Goal: Task Accomplishment & Management: Complete application form

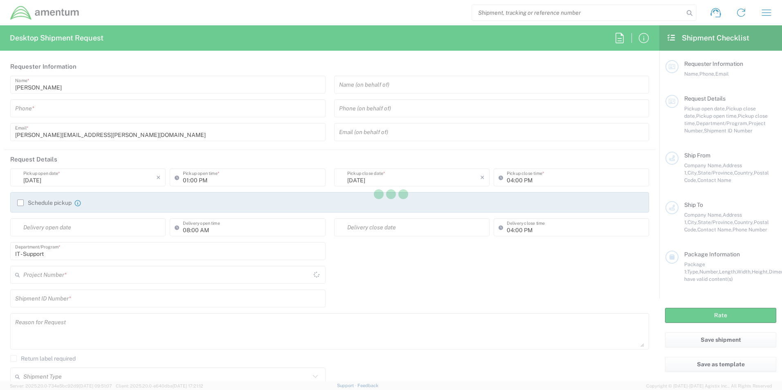
type input "[GEOGRAPHIC_DATA]"
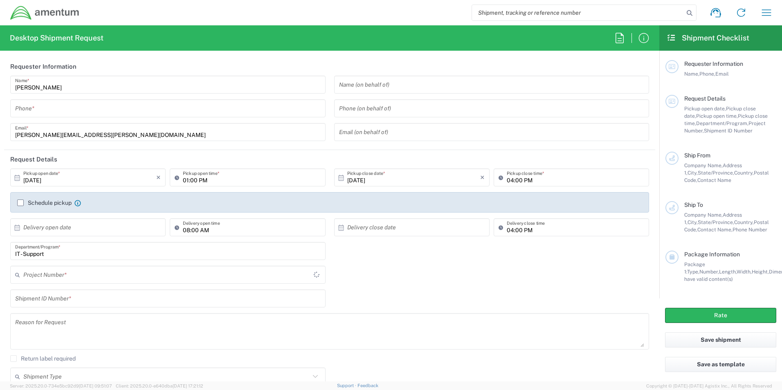
type input "IT - Support"
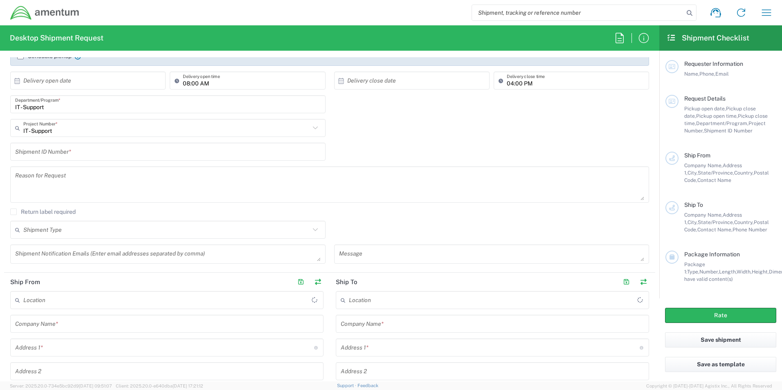
scroll to position [123, 0]
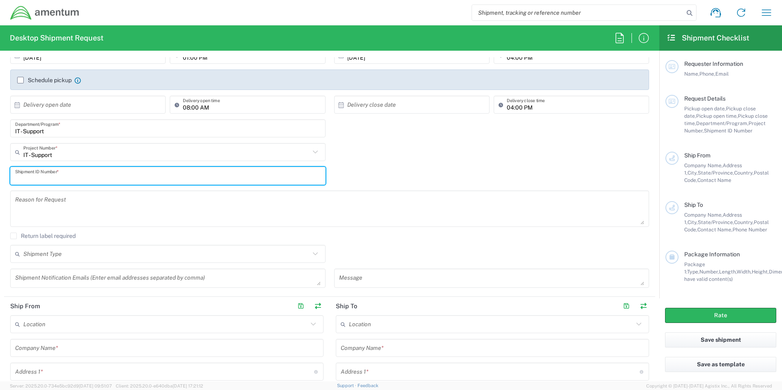
click at [62, 174] on input "text" at bounding box center [167, 176] width 305 height 14
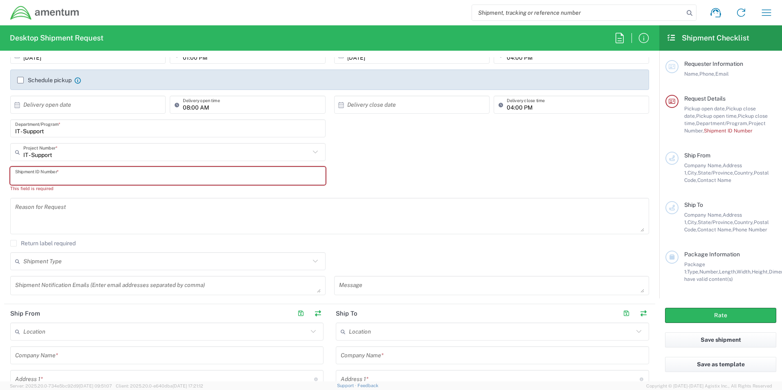
click at [82, 173] on input "text" at bounding box center [167, 176] width 305 height 14
click at [82, 175] on input "text" at bounding box center [167, 176] width 305 height 14
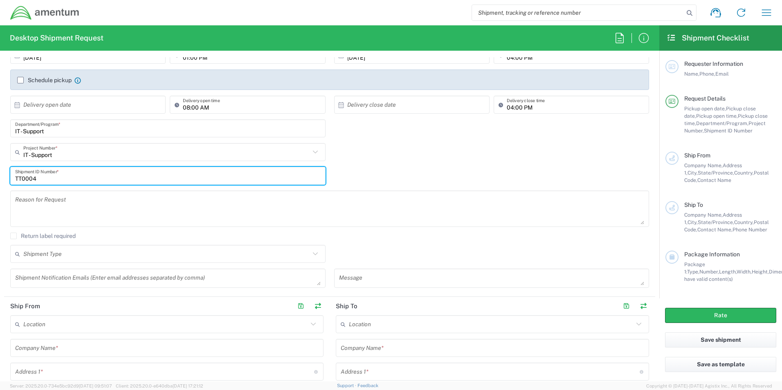
type input "TT0004"
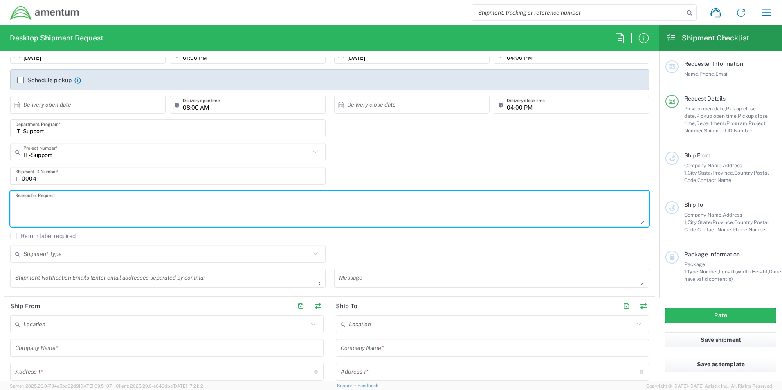
click at [79, 197] on textarea at bounding box center [329, 208] width 629 height 31
type textarea "Correspondence"
click at [54, 255] on input "text" at bounding box center [166, 254] width 287 height 14
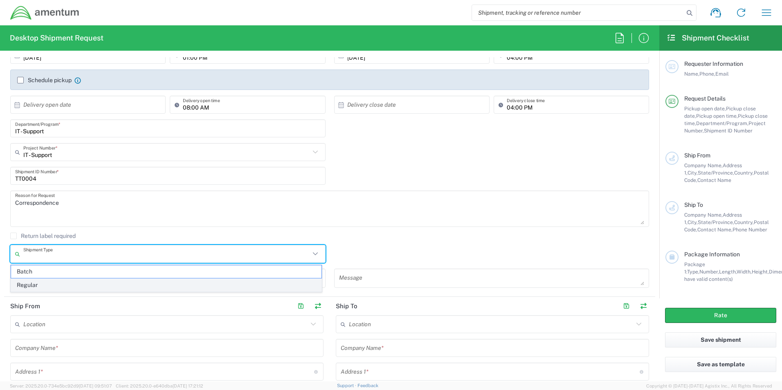
click at [43, 282] on span "Regular" at bounding box center [166, 285] width 310 height 13
type input "Regular"
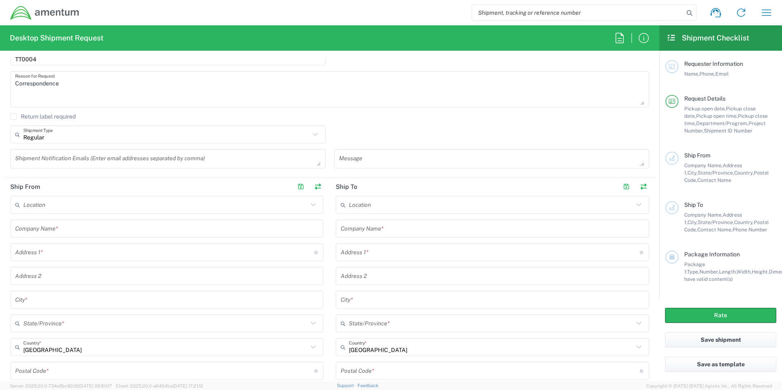
scroll to position [245, 0]
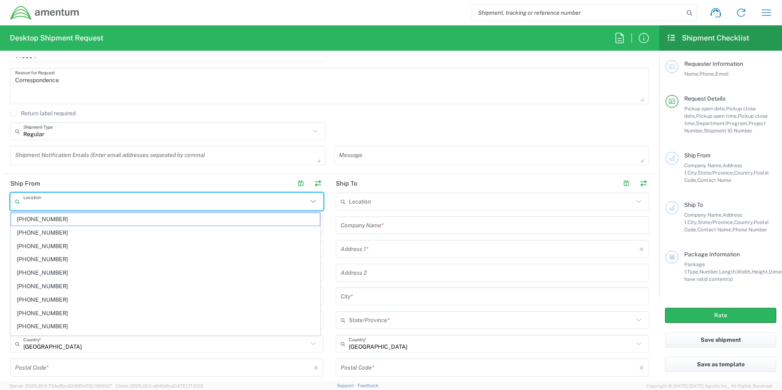
click at [51, 199] on input "text" at bounding box center [165, 202] width 285 height 14
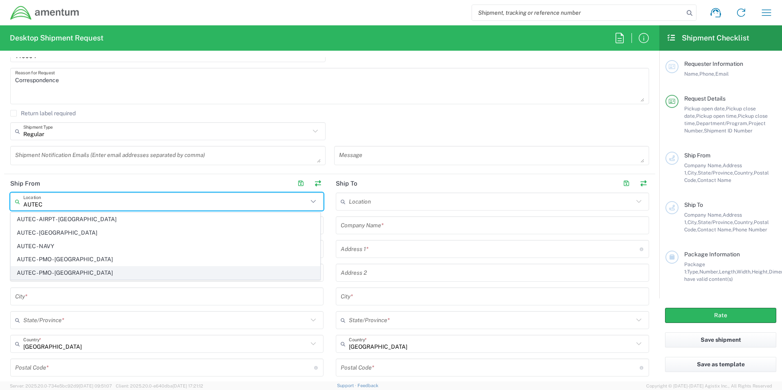
click at [73, 274] on span "AUTEC - PMO - [GEOGRAPHIC_DATA]" at bounding box center [165, 273] width 309 height 13
type input "AUTEC - PMO - [GEOGRAPHIC_DATA]"
type input "Amentum Services, Inc."
type input "1641 WORTHINGTON RD"
type input "STE 220, AUTEC"
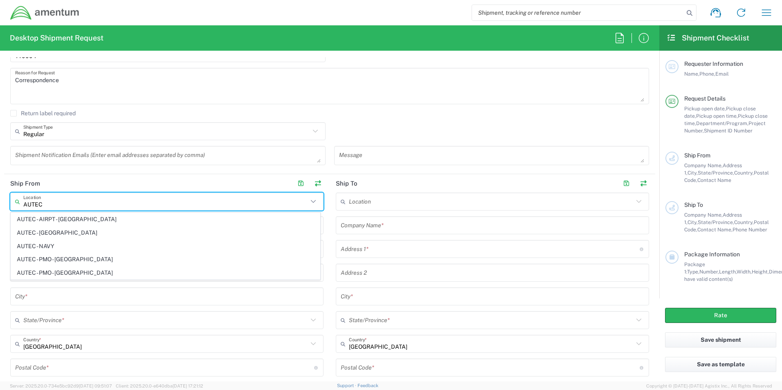
type input "WEST PALM BEACH"
type input "[US_STATE]"
type input "33409"
type input "561-628-6709"
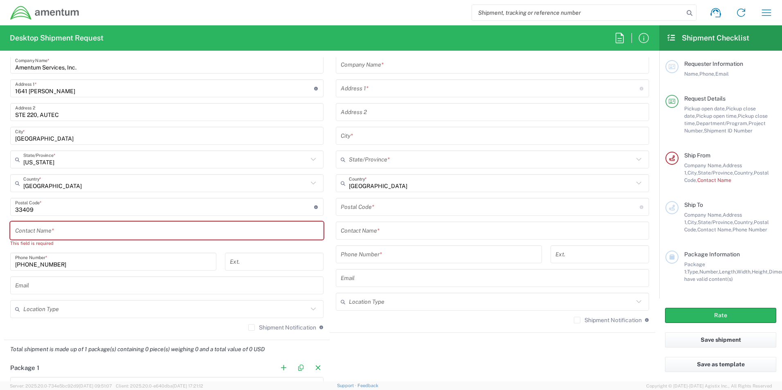
scroll to position [409, 0]
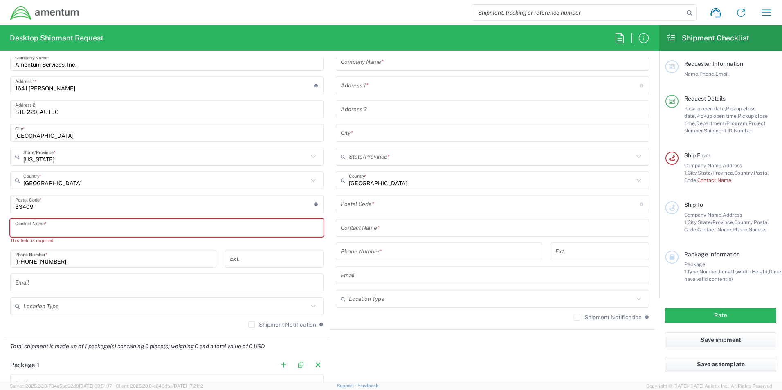
click at [67, 229] on input "text" at bounding box center [166, 228] width 303 height 14
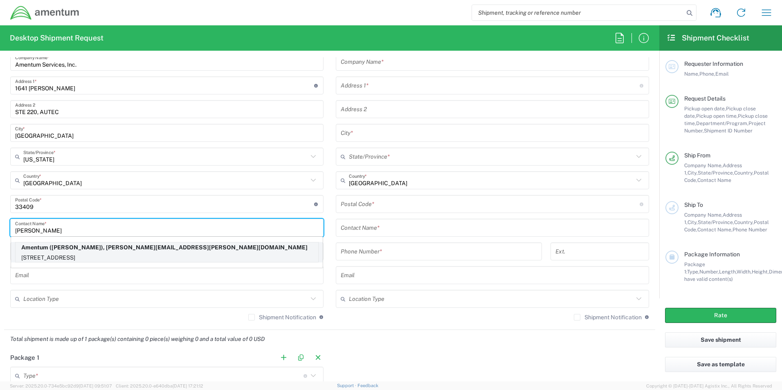
type input "Tim Tompkins"
click at [65, 257] on p "5604 Shenandoah Dr, Fayetteville, NC, 28304, US" at bounding box center [167, 258] width 302 height 10
type input "Amentum"
type input "5604 Shenandoah Dr"
type input "Fayetteville"
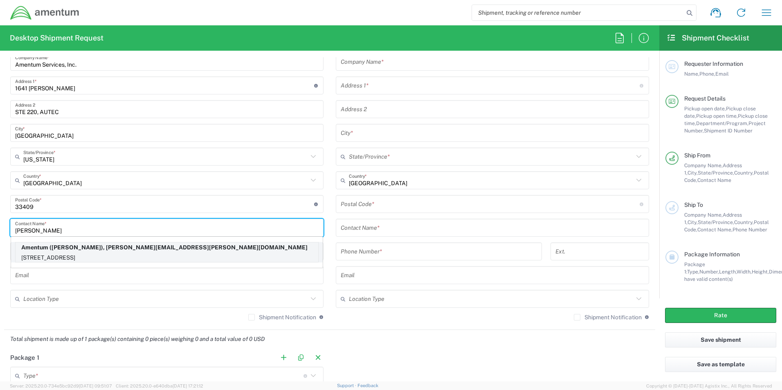
type input "[US_STATE]"
type input "28304"
type input "9106440644"
type input "[PERSON_NAME][EMAIL_ADDRESS][PERSON_NAME][DOMAIN_NAME]"
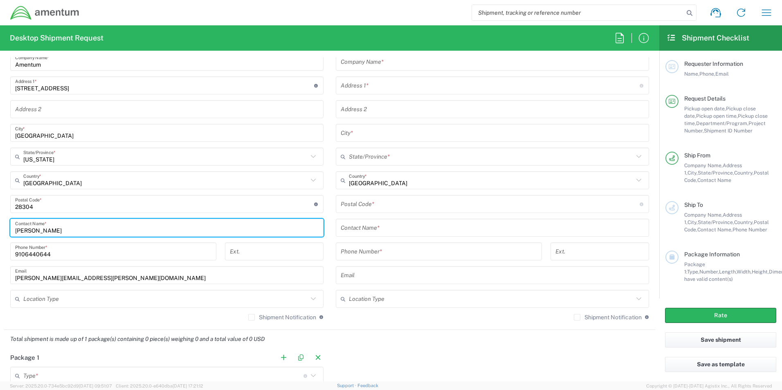
scroll to position [327, 0]
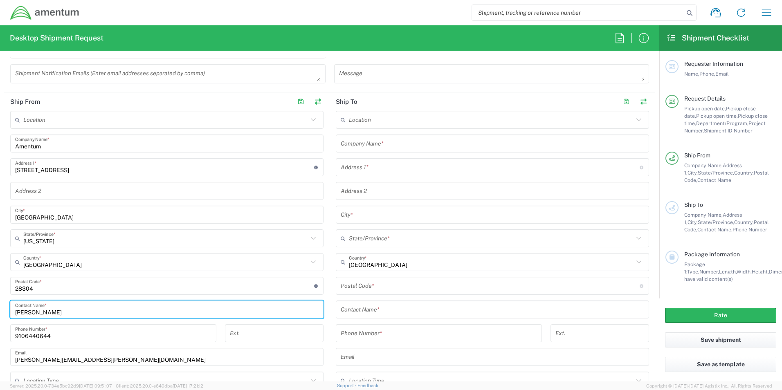
click at [60, 121] on input "text" at bounding box center [165, 120] width 285 height 14
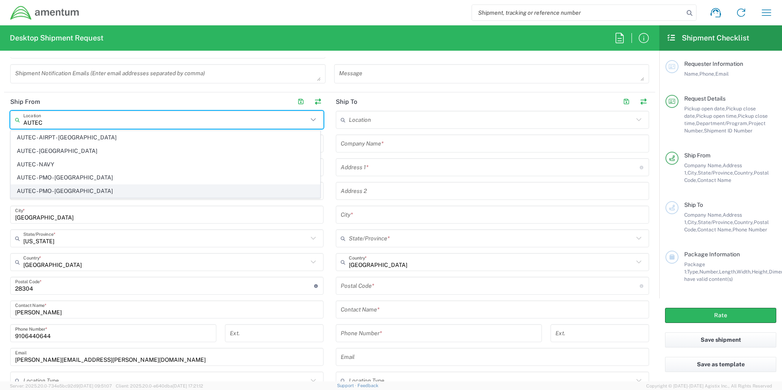
click at [68, 188] on span "AUTEC - PMO - [GEOGRAPHIC_DATA]" at bounding box center [165, 191] width 309 height 13
type input "AUTEC - PMO - [GEOGRAPHIC_DATA]"
type input "Amentum Services, Inc."
type input "1641 WORTHINGTON RD"
type input "STE 220, AUTEC"
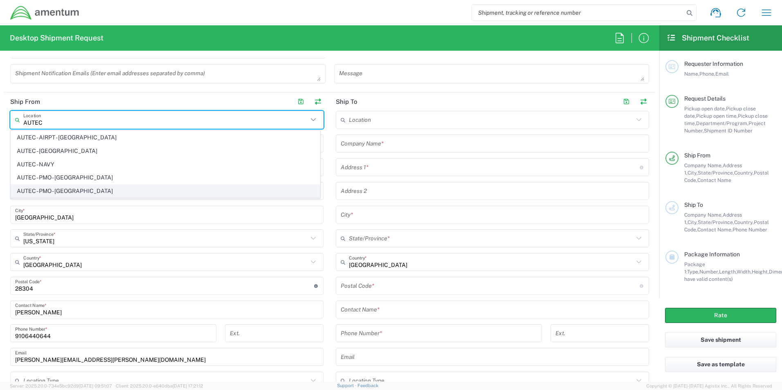
type input "WEST PALM BEACH"
type input "[US_STATE]"
type input "33409"
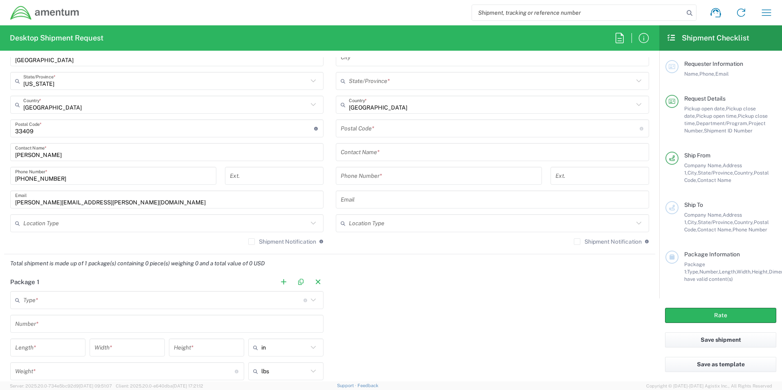
scroll to position [491, 0]
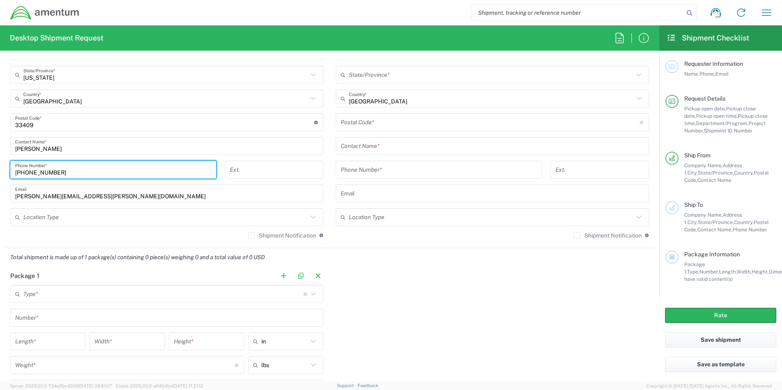
drag, startPoint x: 59, startPoint y: 171, endPoint x: -22, endPoint y: 161, distance: 81.6
click at [0, 161] on html "Shipment request Shipment tracking Shipment estimator Desktop shipment request …" at bounding box center [391, 195] width 782 height 390
type input "91064406443"
click at [199, 222] on input "text" at bounding box center [165, 217] width 285 height 14
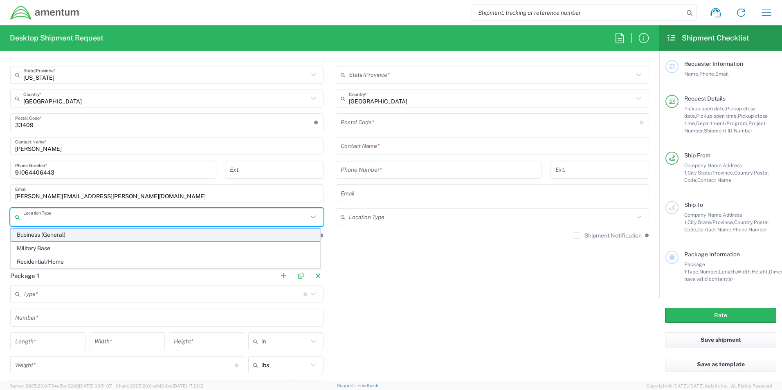
click at [34, 233] on span "Business (General)" at bounding box center [165, 235] width 309 height 13
type input "Business (General)"
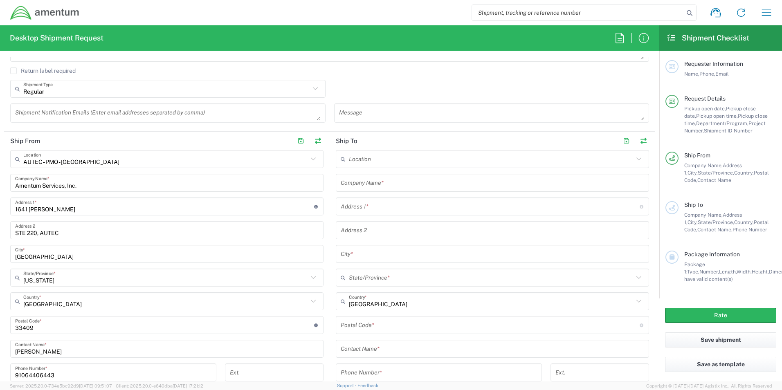
scroll to position [245, 0]
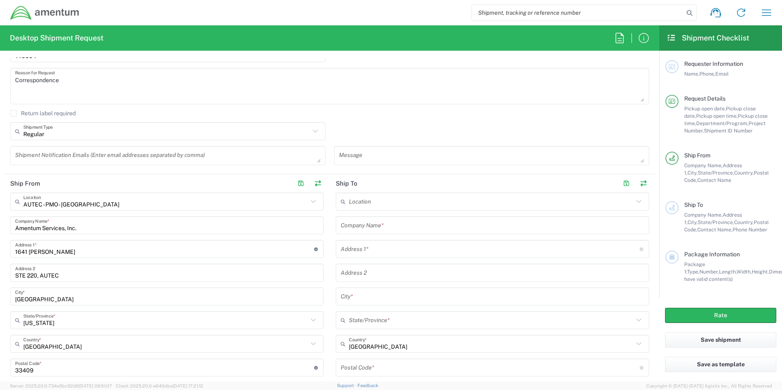
click at [376, 199] on input "text" at bounding box center [491, 202] width 285 height 14
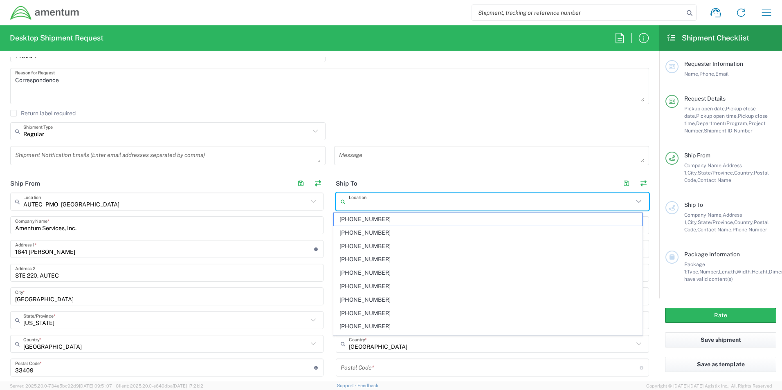
type input "m"
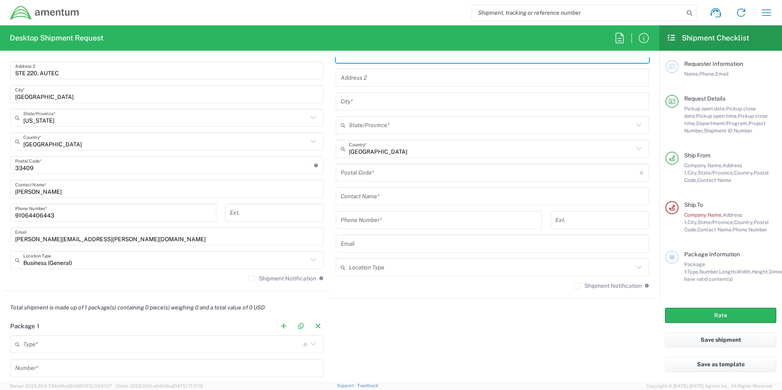
scroll to position [450, 0]
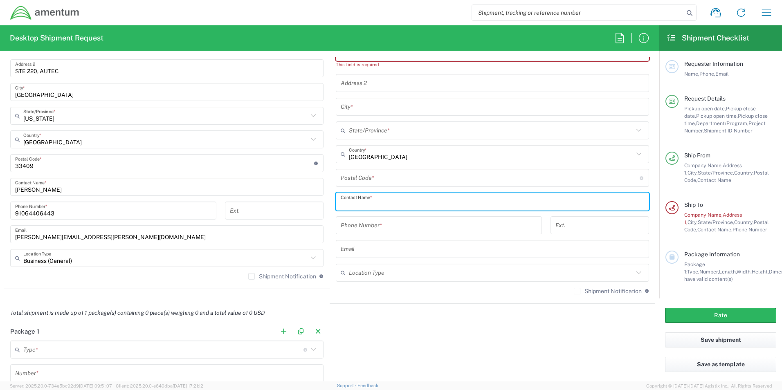
click at [366, 195] on input "text" at bounding box center [492, 202] width 303 height 14
drag, startPoint x: 366, startPoint y: 202, endPoint x: 288, endPoint y: 204, distance: 78.1
click at [289, 203] on div "Ship From AUTEC - PMO - WEST PALM BEACH Location AUTEC - PMO - WEST PALM BEACH …" at bounding box center [329, 137] width 651 height 334
type input "Michael Domanick"
click at [368, 227] on input "tel" at bounding box center [439, 225] width 196 height 14
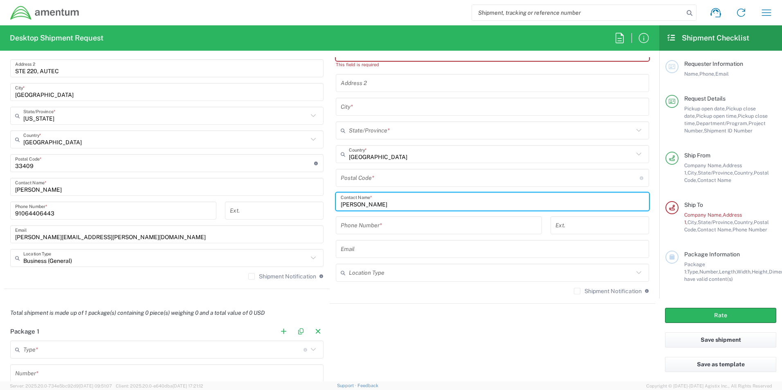
paste input "541 425 5345"
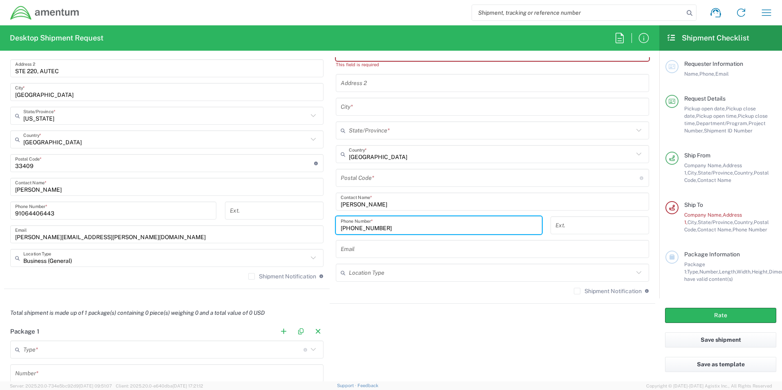
type input "541 425 5345"
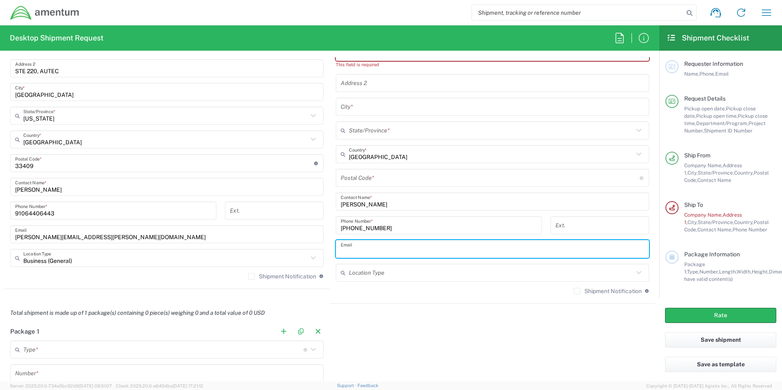
click at [360, 251] on input "text" at bounding box center [492, 249] width 303 height 14
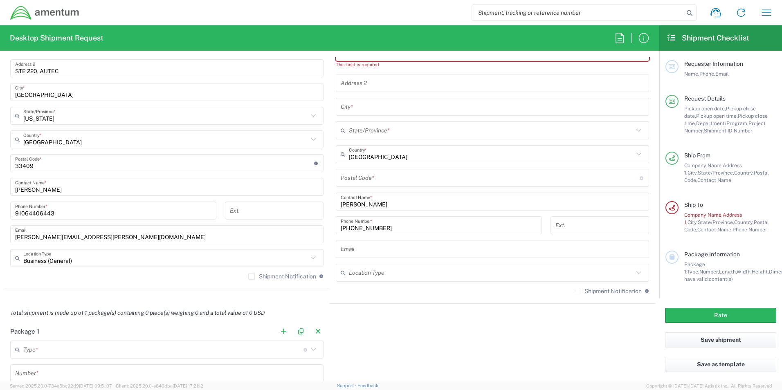
click at [365, 249] on input "text" at bounding box center [492, 249] width 303 height 14
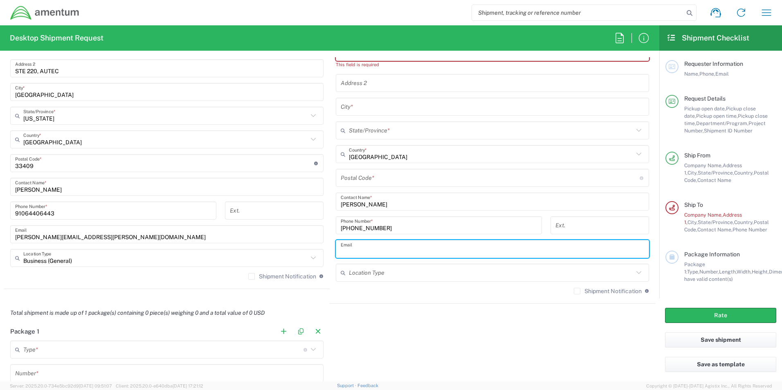
paste input "Domanick, Michael G CTR USN NUWC DET AUTEC PB FL (USA) <michael.g.domanick.ctr@…"
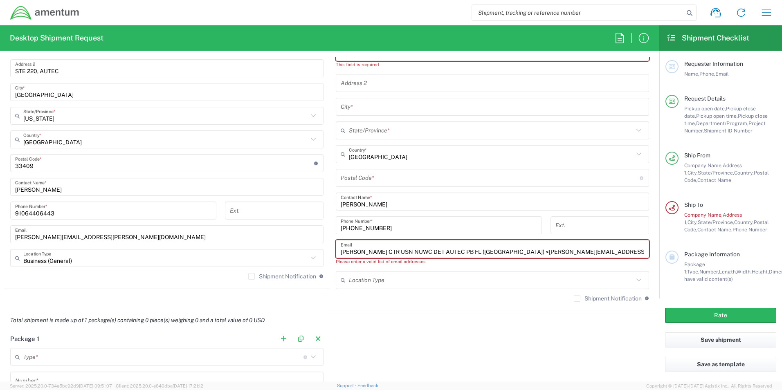
drag, startPoint x: 508, startPoint y: 251, endPoint x: 172, endPoint y: 225, distance: 337.0
click at [172, 225] on div "Ship From AUTEC - PMO - WEST PALM BEACH Location AUTEC - PMO - WEST PALM BEACH …" at bounding box center [329, 140] width 651 height 341
click at [473, 251] on input "michael.g.domanick.ctr@us.navy.mil>" at bounding box center [492, 249] width 303 height 14
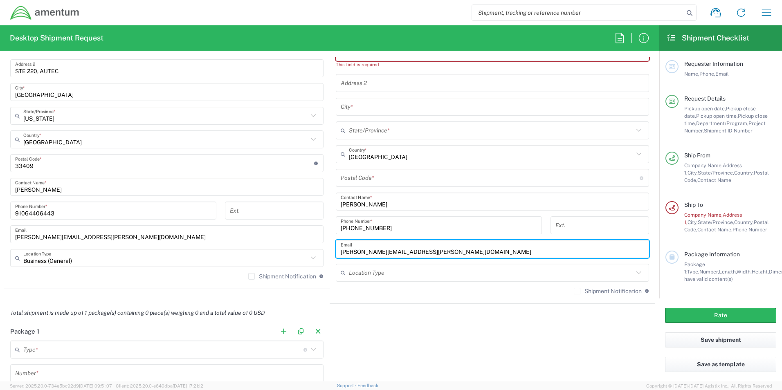
type input "michael.g.domanick.ctr@us.navy.mil"
click at [409, 277] on input "text" at bounding box center [491, 273] width 285 height 14
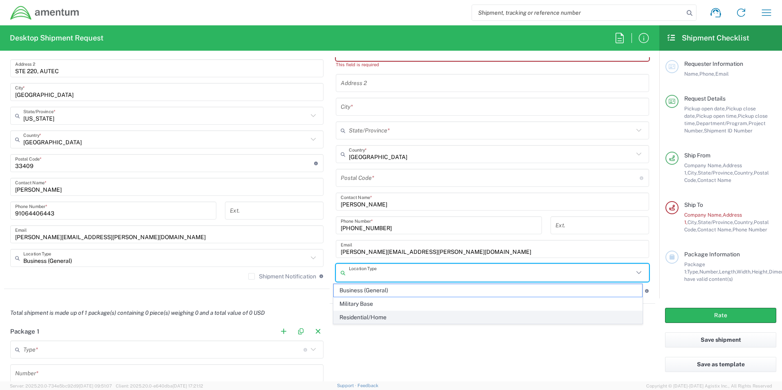
click at [371, 318] on span "Residential/Home" at bounding box center [488, 317] width 309 height 13
type input "Residential/Home"
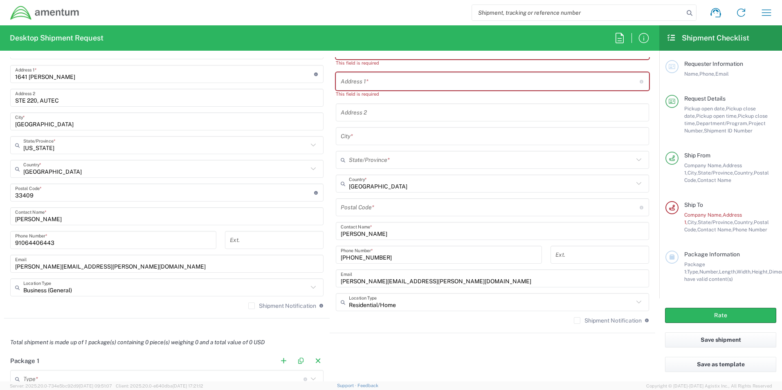
scroll to position [409, 0]
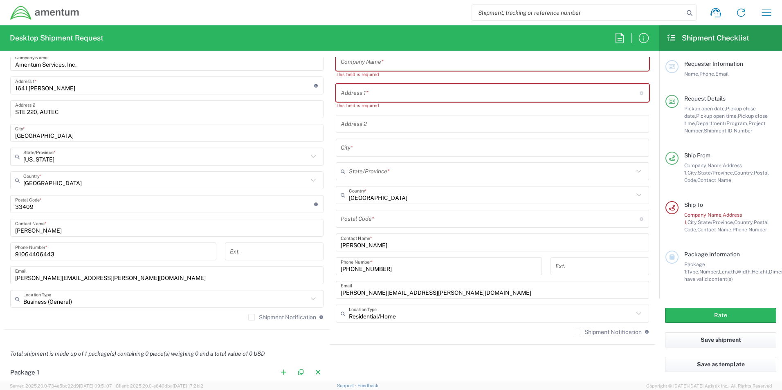
click at [353, 93] on input "text" at bounding box center [490, 93] width 299 height 14
paste input "94246 8th Street"
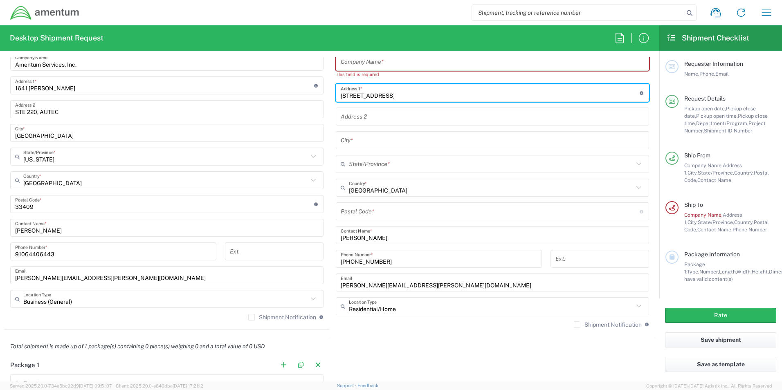
type input "94246 8th Street"
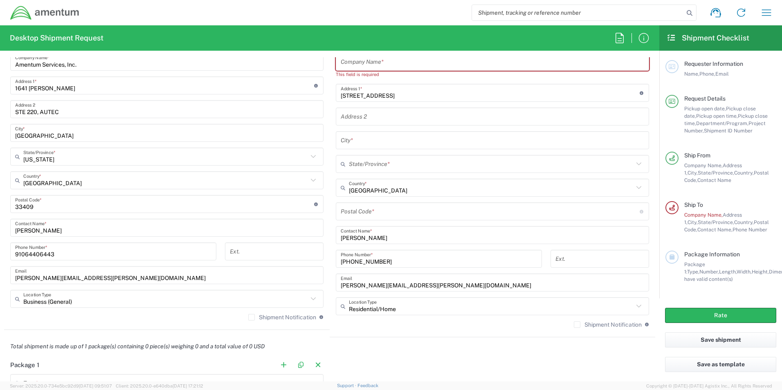
click at [377, 136] on input "text" at bounding box center [492, 140] width 303 height 14
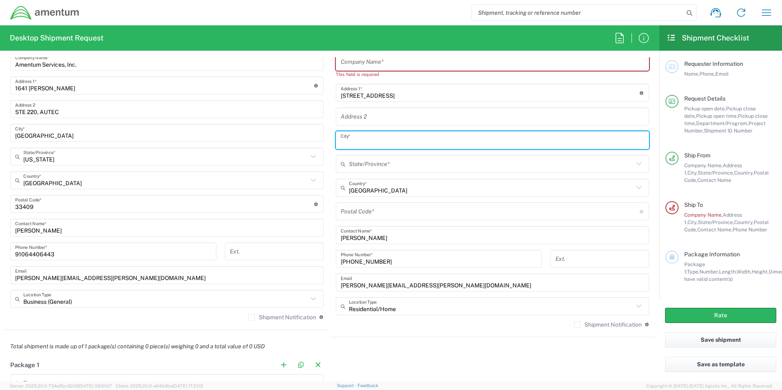
paste input "Gold Beach"
type input "Gold Beach"
click at [381, 160] on input "text" at bounding box center [491, 164] width 285 height 14
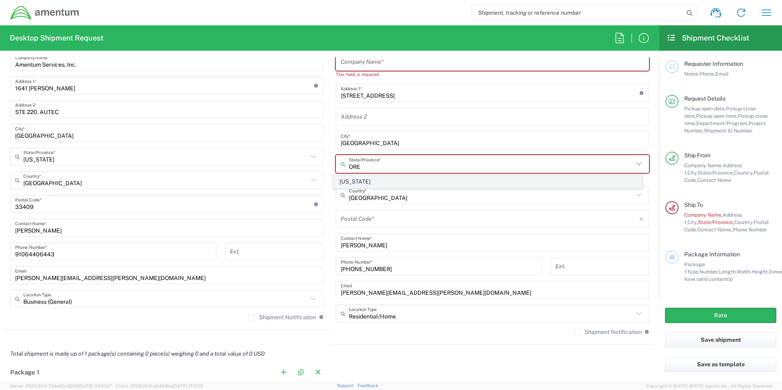
click at [349, 179] on span "[US_STATE]" at bounding box center [488, 181] width 309 height 13
type input "[US_STATE]"
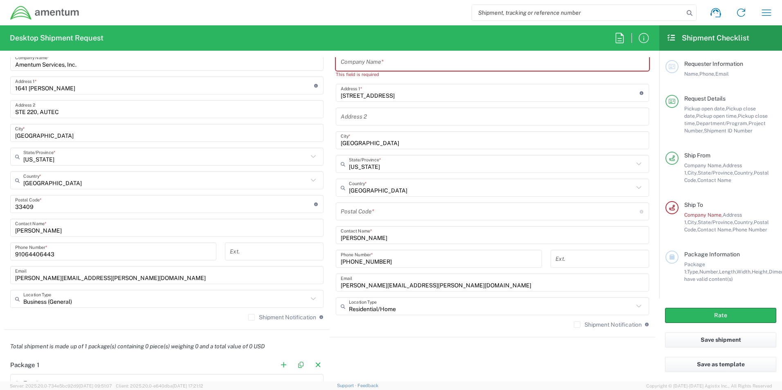
click at [385, 214] on input "undefined" at bounding box center [490, 211] width 299 height 14
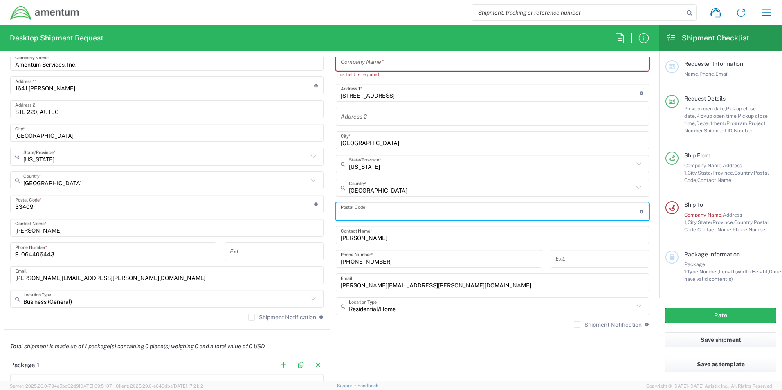
paste input "97444"
type input "97444"
click at [390, 330] on div "Shipment Notification If checked, a shipment notification email will be sent to…" at bounding box center [492, 327] width 313 height 13
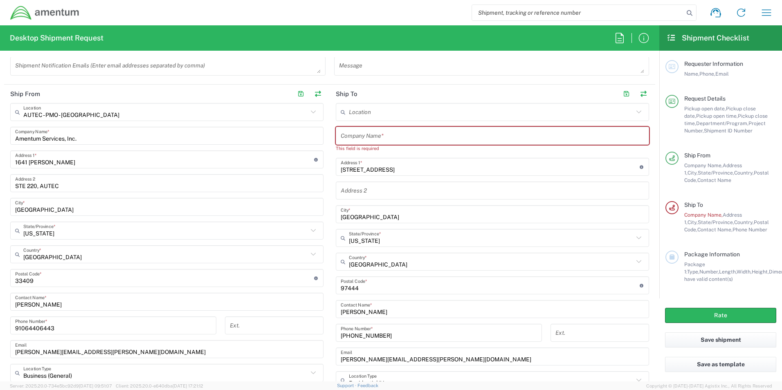
scroll to position [327, 0]
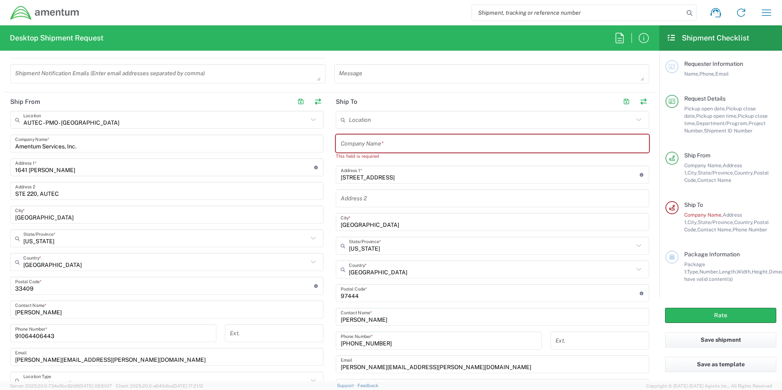
click at [401, 141] on input "text" at bounding box center [492, 144] width 303 height 14
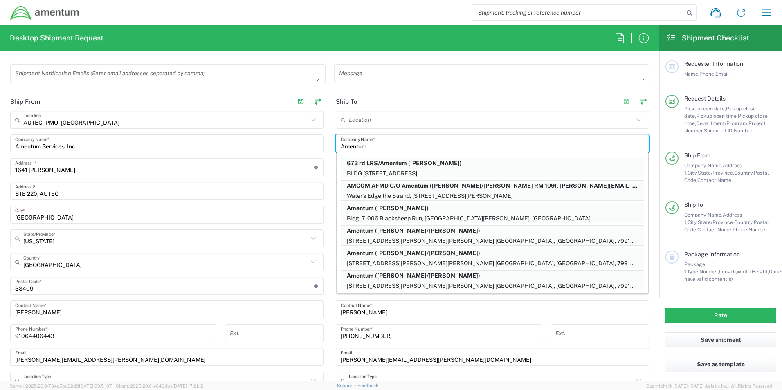
type input "Amentum"
click at [404, 98] on header "Ship To" at bounding box center [491, 101] width 325 height 18
click at [329, 243] on main "Location 1002-4122-6 1006-5256-0 1026-8910-0 1281-0560-3 1369-6441-0 1402-6962-…" at bounding box center [491, 260] width 325 height 298
click at [419, 142] on input "Amentum" at bounding box center [492, 144] width 303 height 14
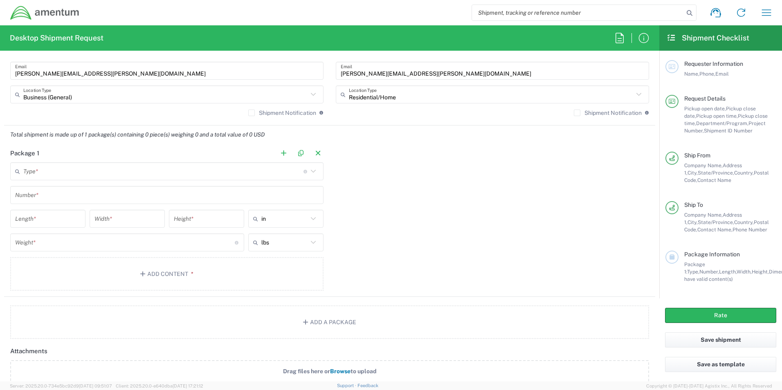
scroll to position [531, 0]
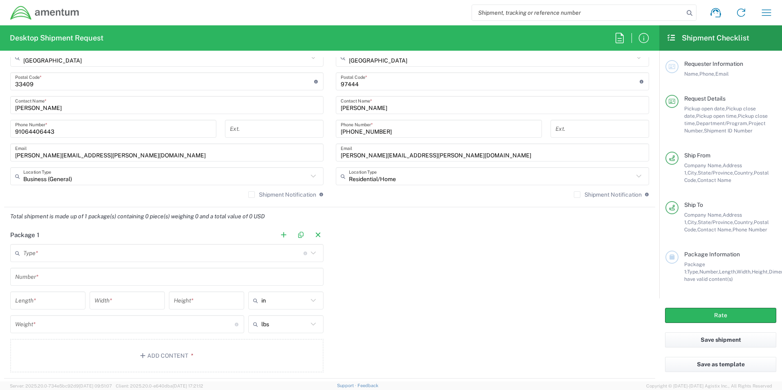
click at [260, 249] on input "text" at bounding box center [163, 253] width 280 height 14
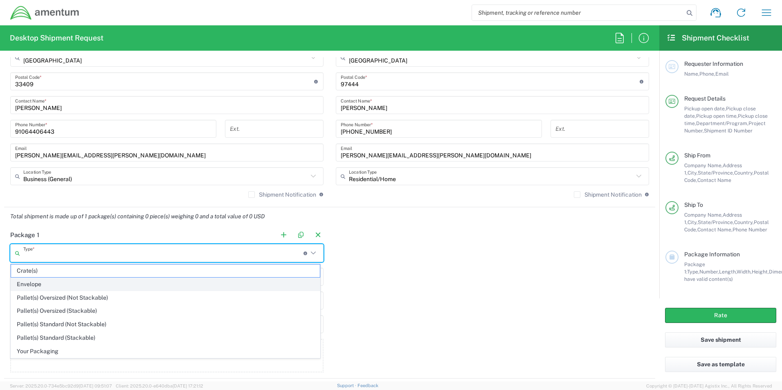
click at [37, 285] on span "Envelope" at bounding box center [165, 284] width 309 height 13
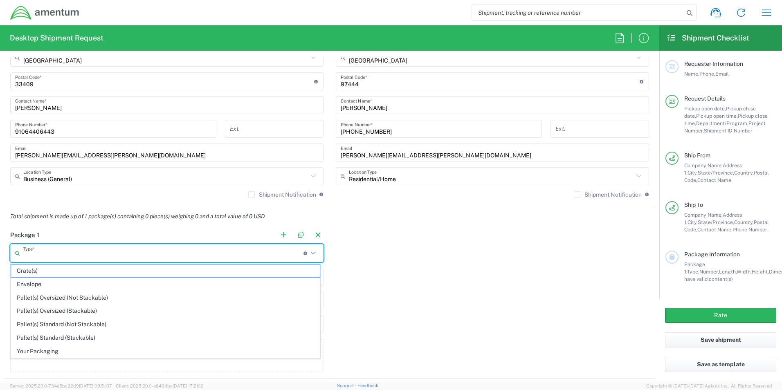
type input "Envelope"
type input "1"
type input "9.5"
type input "12.5"
type input "0.25"
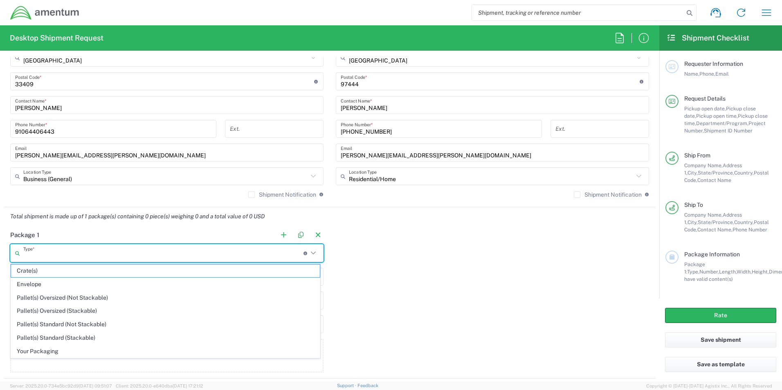
type input "1"
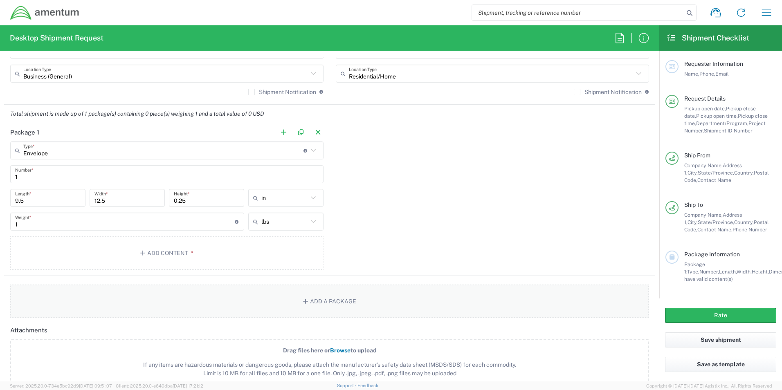
scroll to position [654, 0]
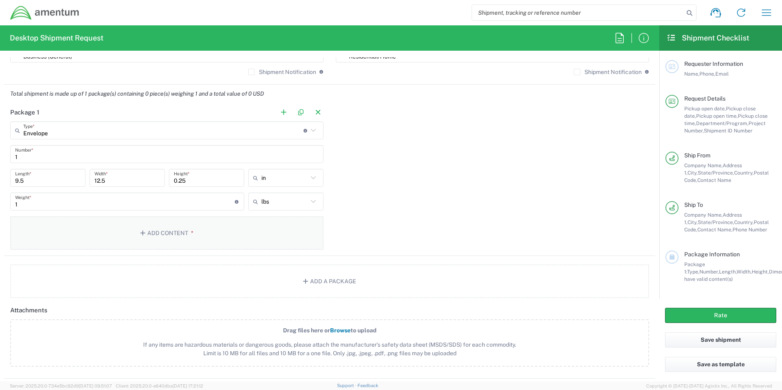
click at [188, 229] on button "Add Content *" at bounding box center [166, 233] width 313 height 34
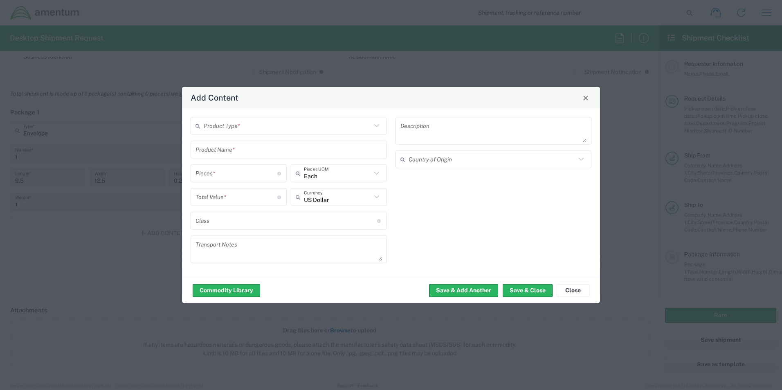
click at [238, 125] on input "text" at bounding box center [288, 126] width 168 height 14
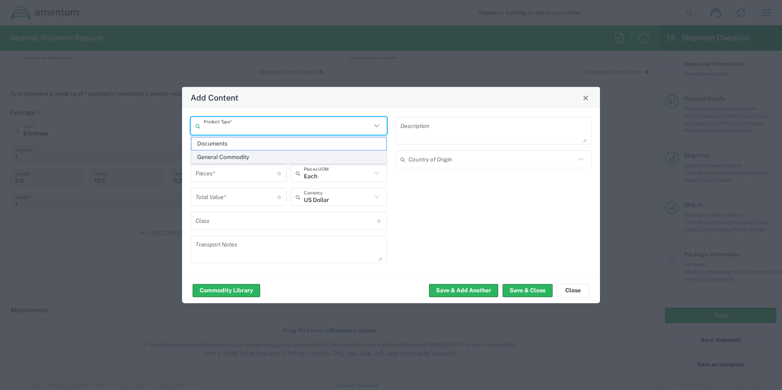
click at [227, 156] on span "General Commodity" at bounding box center [288, 157] width 195 height 13
type input "General Commodity"
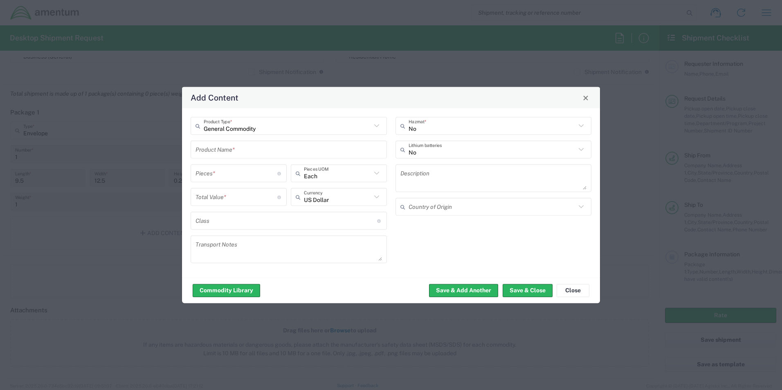
click at [228, 174] on input "number" at bounding box center [236, 173] width 82 height 14
type input "1"
click at [224, 195] on input "number" at bounding box center [236, 197] width 82 height 14
type input "1"
click at [456, 243] on div "No Hazmat * No Lithium batteries Description Country of Origin" at bounding box center [493, 193] width 205 height 152
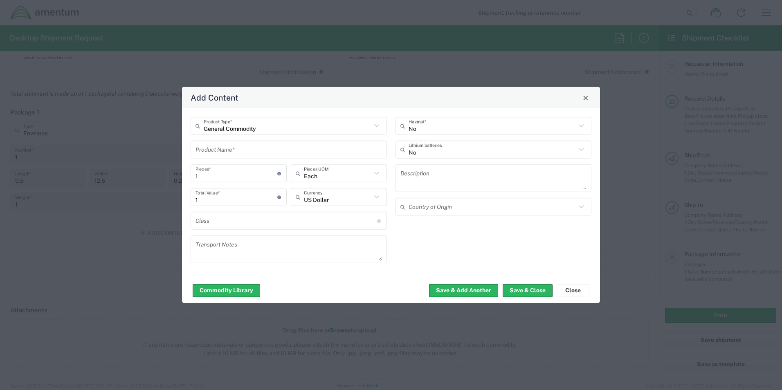
click at [304, 146] on input "text" at bounding box center [288, 149] width 186 height 14
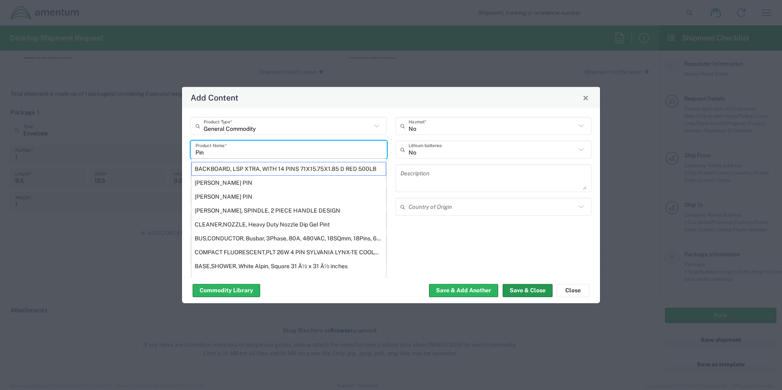
type input "Pin"
click at [534, 290] on button "Save & Close" at bounding box center [527, 290] width 50 height 13
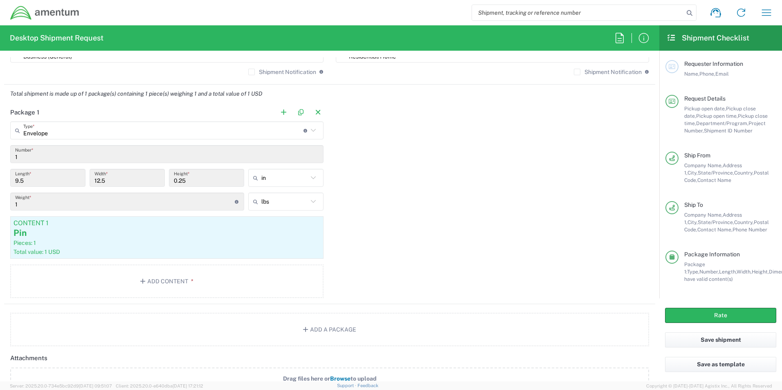
click at [455, 231] on div "Package 1 Envelope Type * Material used to package goods Crate(s) Envelope Pall…" at bounding box center [329, 203] width 651 height 201
click at [381, 186] on div "Package 1 Envelope Type * Material used to package goods Crate(s) Envelope Pall…" at bounding box center [329, 203] width 651 height 201
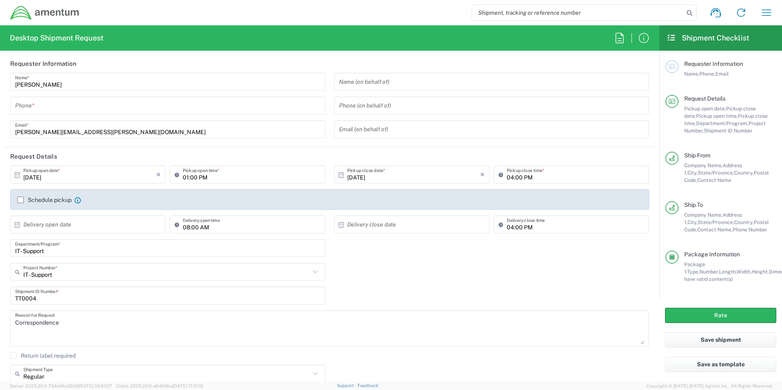
scroll to position [0, 0]
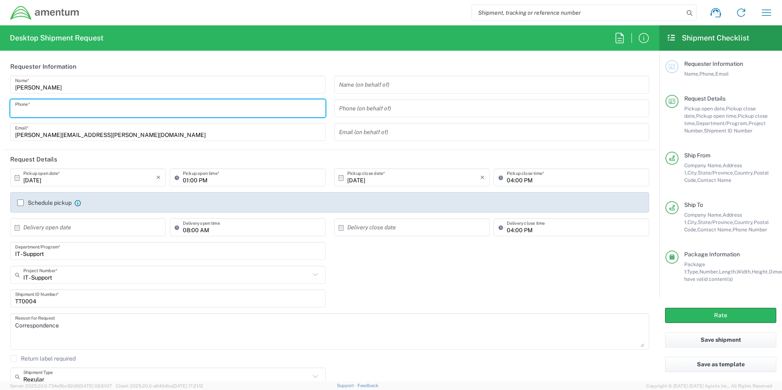
click at [43, 108] on input "tel" at bounding box center [167, 108] width 305 height 14
type input "9106440644"
click at [361, 60] on header "Requester Information" at bounding box center [329, 66] width 651 height 18
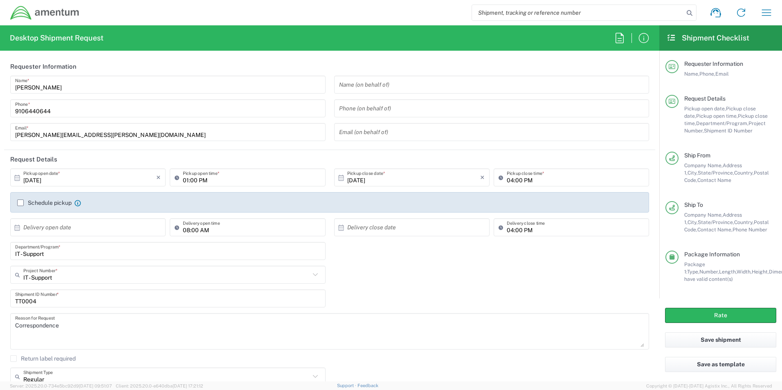
click at [73, 278] on input "IT - Support" at bounding box center [166, 275] width 287 height 14
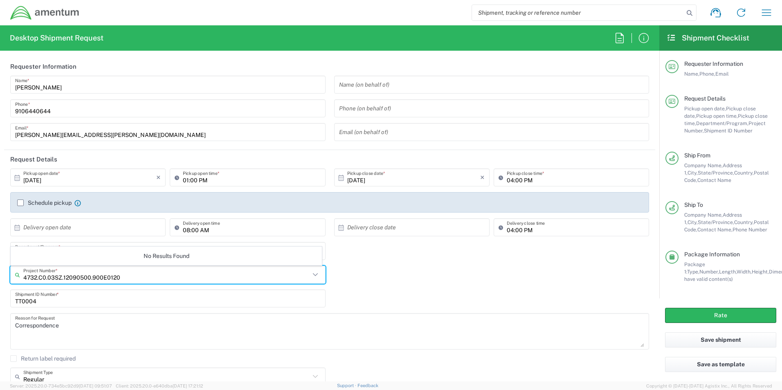
drag, startPoint x: 122, startPoint y: 276, endPoint x: 11, endPoint y: 274, distance: 110.4
click at [11, 274] on div "4732.C0.03SZ.12090500.900E0120 Project Number *" at bounding box center [167, 275] width 315 height 18
type input "4732.C0.03SZ.12090500.900E0120"
click at [419, 275] on div "4732.C0.03SZ.12090500.900E0120 Project Number * No Results Found" at bounding box center [329, 278] width 647 height 24
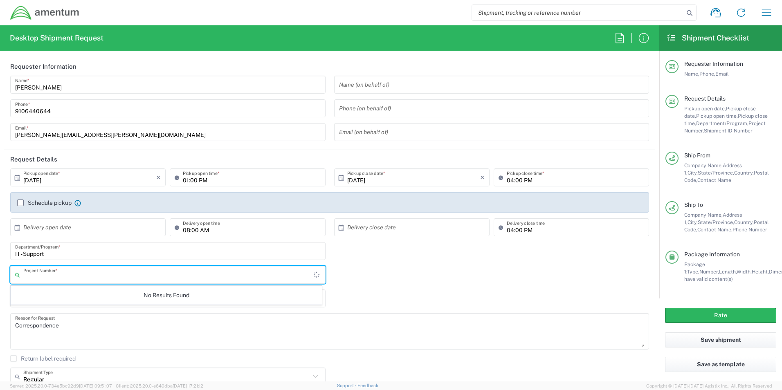
click at [55, 276] on input "text" at bounding box center [168, 275] width 290 height 14
paste input "4732.C0.03SZ.12090500.900E0120"
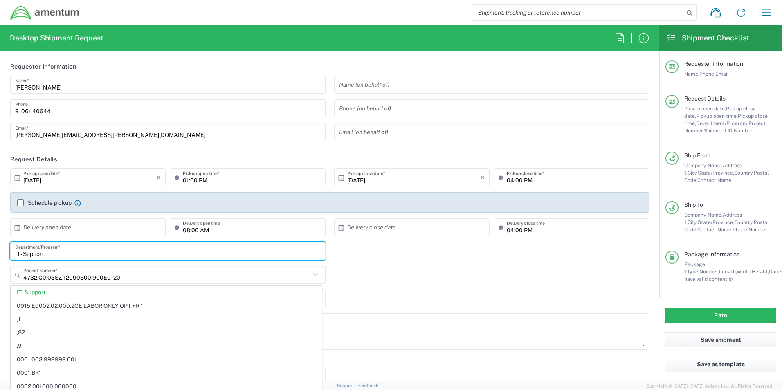
click at [46, 253] on input "IT - Support" at bounding box center [167, 251] width 305 height 14
type input "IT - Support"
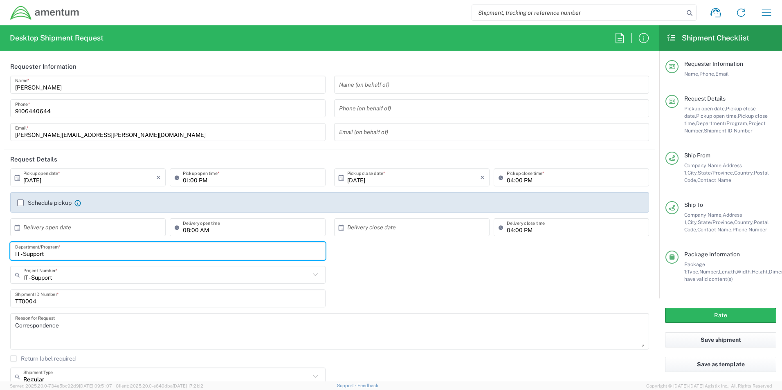
drag, startPoint x: 52, startPoint y: 255, endPoint x: -8, endPoint y: 247, distance: 60.2
click at [0, 247] on html "Shipment request Shipment tracking Shipment estimator Desktop shipment request …" at bounding box center [391, 195] width 782 height 390
type input "AUTEC IT"
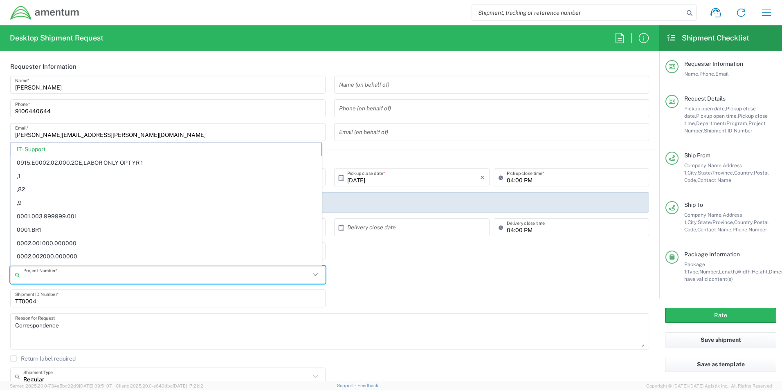
paste input "4732.C0.03SZ.12090500.900E0120"
type input "4732.C0.03SZ.12090500.900E0120"
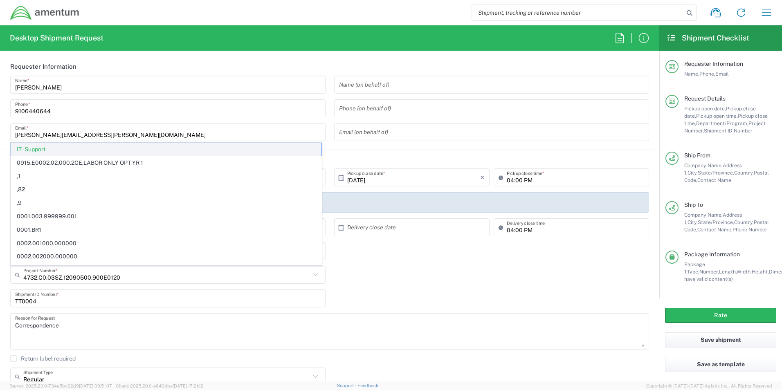
click at [37, 147] on span "IT - Support" at bounding box center [166, 149] width 310 height 13
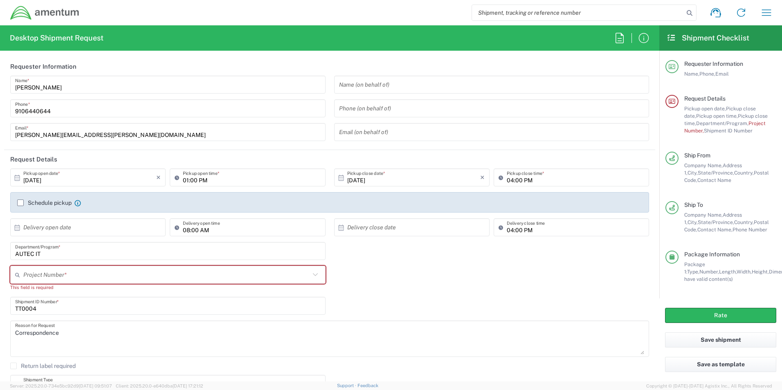
click at [43, 276] on input "text" at bounding box center [166, 275] width 287 height 14
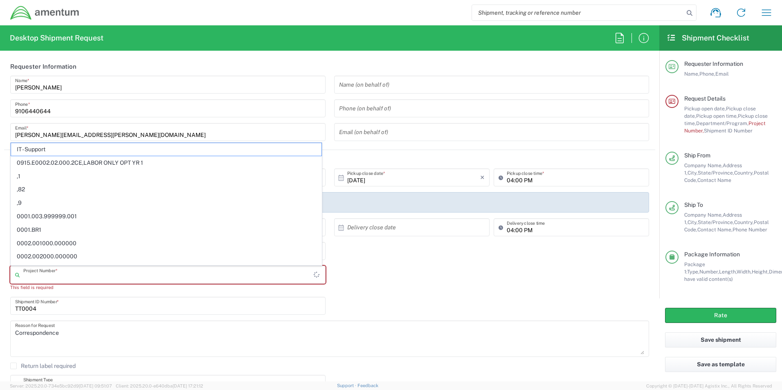
paste input "4732.C0.03SZ.12090500.900E0120"
type input "4732.C0.03SZ.12090500.900E0120"
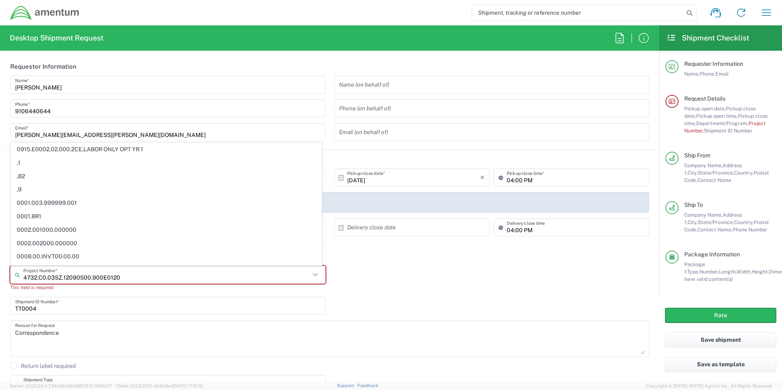
click at [120, 278] on input "4732.C0.03SZ.12090500.900E0120" at bounding box center [166, 275] width 287 height 14
click at [101, 275] on input "text" at bounding box center [166, 275] width 287 height 14
paste input "4732.C0.03SZ.12090500.900E0120"
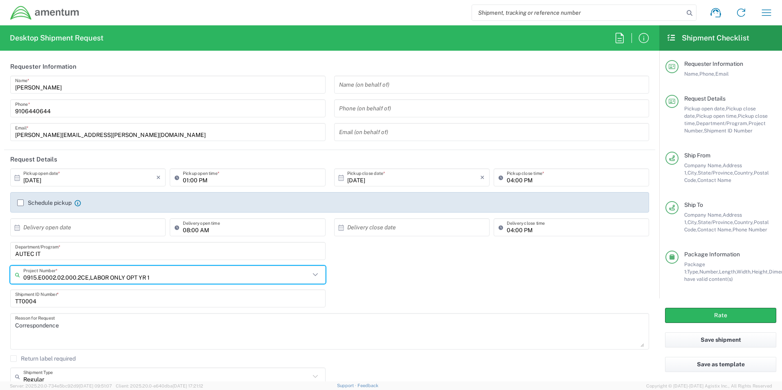
drag, startPoint x: 155, startPoint y: 277, endPoint x: -33, endPoint y: 268, distance: 187.4
click at [0, 268] on html "Shipment request Shipment tracking Shipment estimator Desktop shipment request …" at bounding box center [391, 195] width 782 height 390
paste input "4732.C0.03SZ.12090500.900E0120"
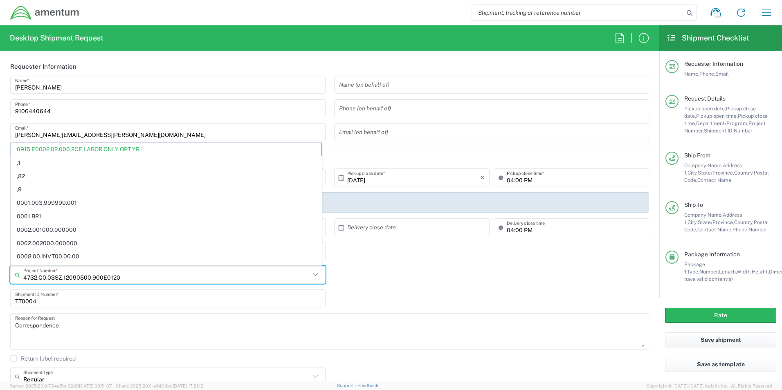
drag, startPoint x: 61, startPoint y: 277, endPoint x: 224, endPoint y: 277, distance: 162.3
click at [224, 277] on input "4732.C0.03SZ.12090500.900E0120" at bounding box center [166, 275] width 287 height 14
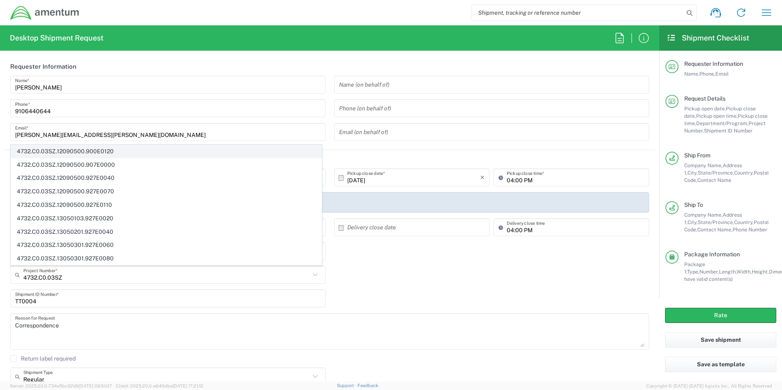
click at [92, 152] on span "4732.C0.03SZ.12090500.900E0120" at bounding box center [166, 151] width 310 height 13
type input "4732.C0.03SZ.12090500.900E0120"
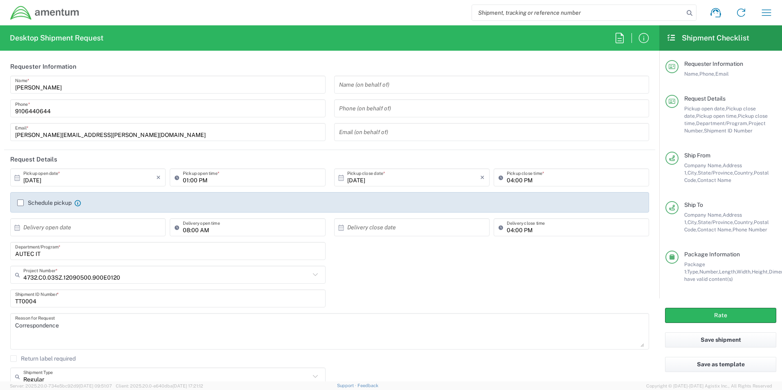
click at [417, 289] on div "TT0004 Shipment ID Number *" at bounding box center [329, 301] width 647 height 24
drag, startPoint x: 429, startPoint y: 284, endPoint x: 378, endPoint y: 297, distance: 52.8
click at [429, 284] on div "4732.C0.03SZ.12090500.900E0120 Project Number * 4732.C0.03SZ.12090500.900E0120 …" at bounding box center [329, 278] width 647 height 24
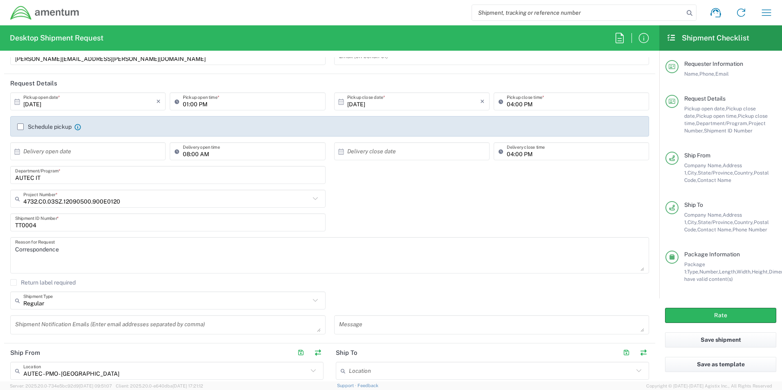
scroll to position [123, 0]
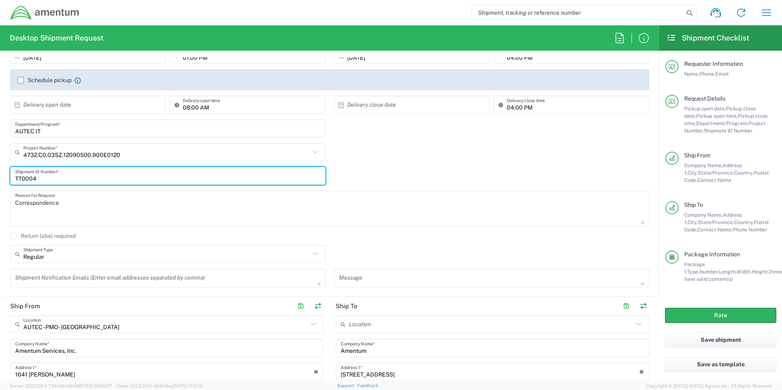
click at [58, 181] on input "TT0004" at bounding box center [167, 176] width 305 height 14
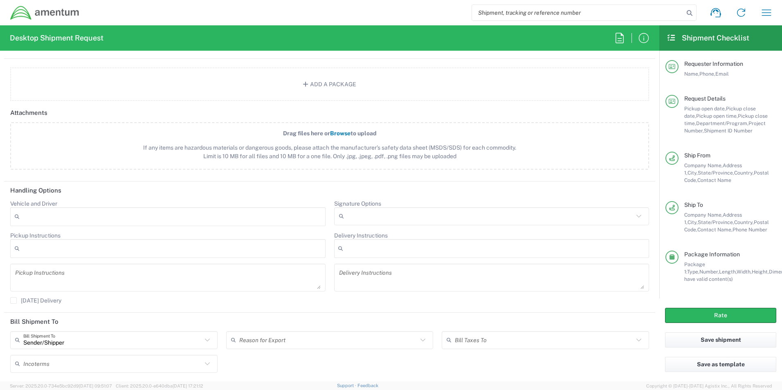
scroll to position [952, 0]
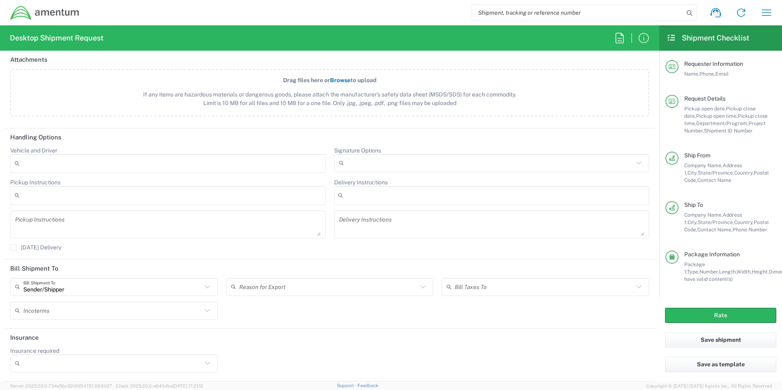
click at [193, 361] on input "Insurance required" at bounding box center [112, 363] width 179 height 13
click at [22, 332] on span "No" at bounding box center [113, 333] width 204 height 13
type input "No"
click at [368, 345] on header "Insurance" at bounding box center [329, 338] width 651 height 18
click at [281, 317] on div "Sender/Shipper Bill Shipment To Sender/Shipper Recipient Account Third Party Ac…" at bounding box center [329, 301] width 647 height 47
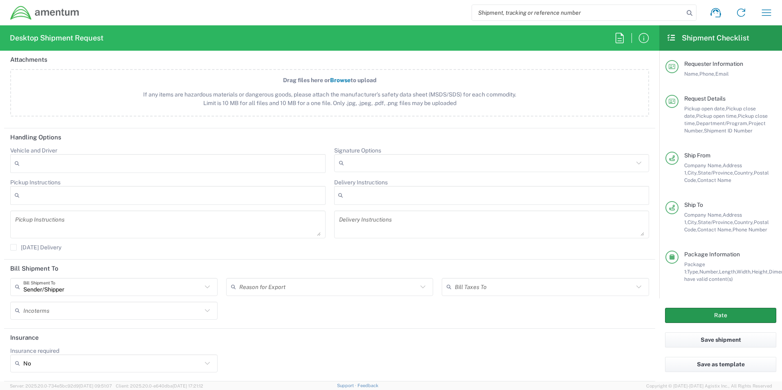
click at [701, 318] on button "Rate" at bounding box center [720, 315] width 111 height 15
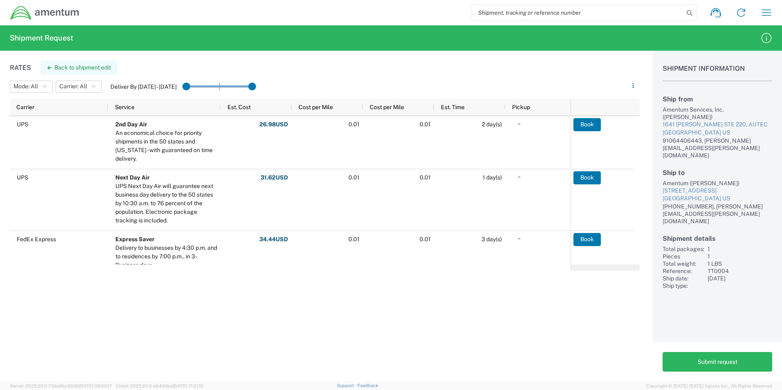
click at [80, 68] on button "Back to shipment edit" at bounding box center [79, 67] width 76 height 14
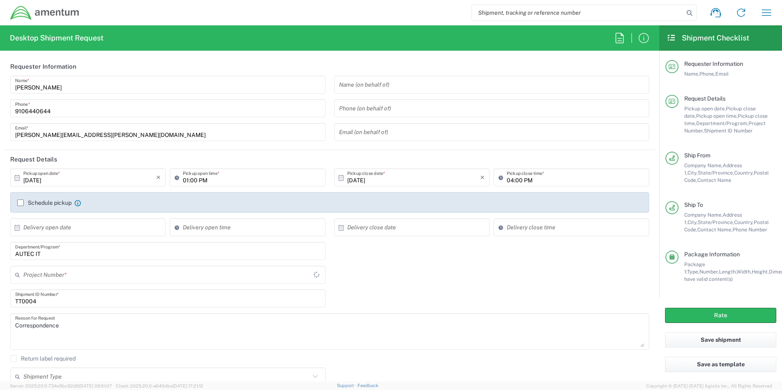
type input "[US_STATE]"
type input "Envelope"
type input "4732.C0.03SZ.12090500.900E0120"
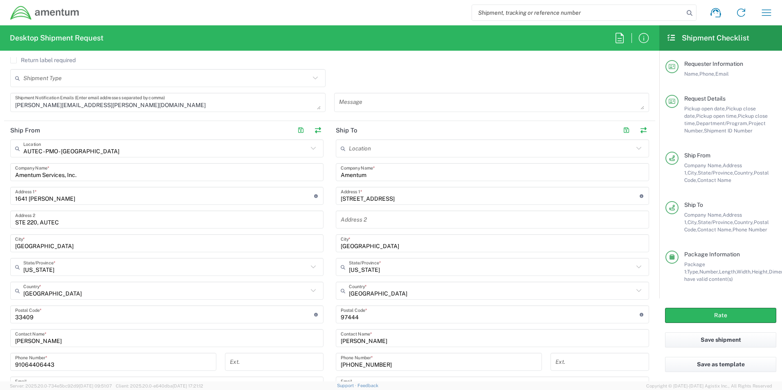
scroll to position [585, 0]
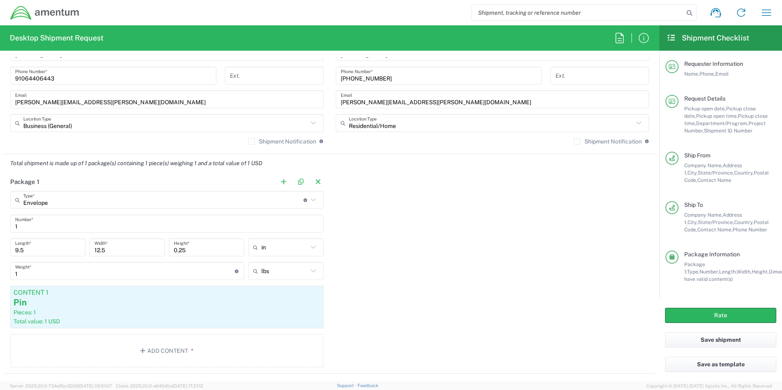
click at [30, 276] on input "1" at bounding box center [125, 271] width 220 height 14
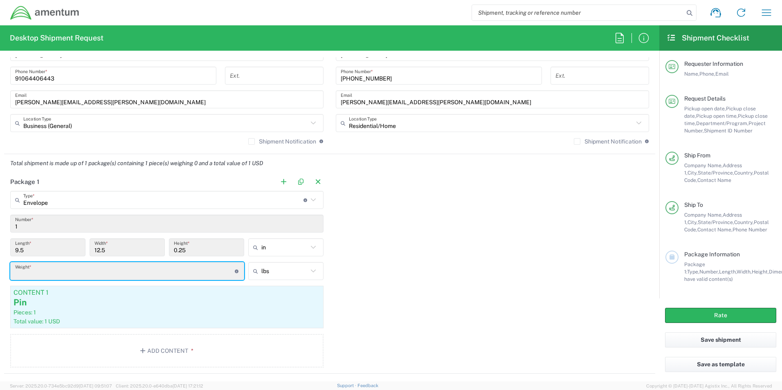
click at [29, 273] on input "number" at bounding box center [125, 271] width 220 height 14
click at [36, 276] on input "number" at bounding box center [125, 271] width 220 height 14
click at [122, 308] on div "Pin" at bounding box center [166, 302] width 307 height 12
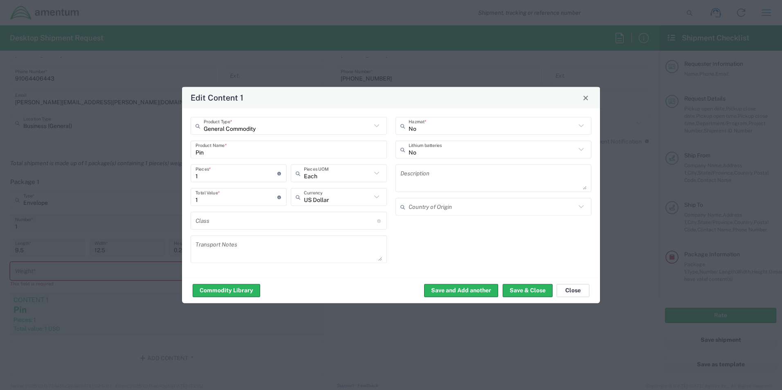
click at [571, 292] on button "Close" at bounding box center [572, 290] width 33 height 13
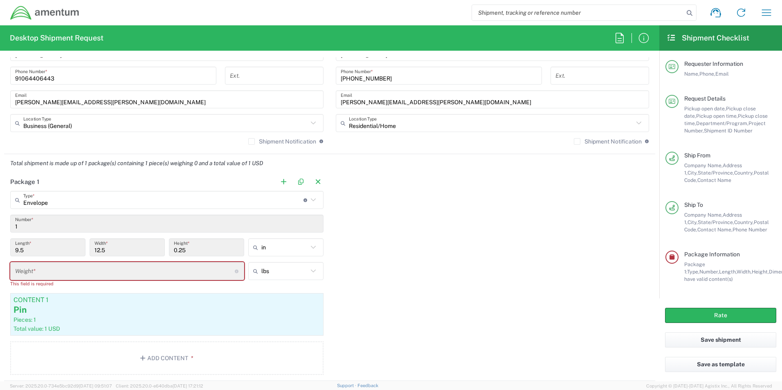
click at [40, 272] on input "number" at bounding box center [125, 271] width 220 height 14
click at [49, 272] on input "number" at bounding box center [125, 271] width 220 height 14
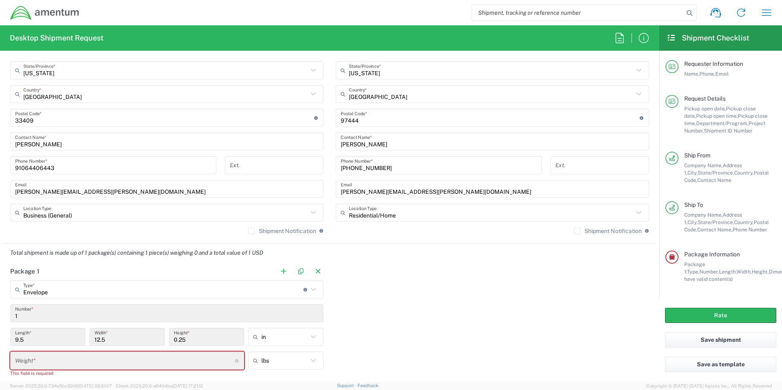
scroll to position [582, 0]
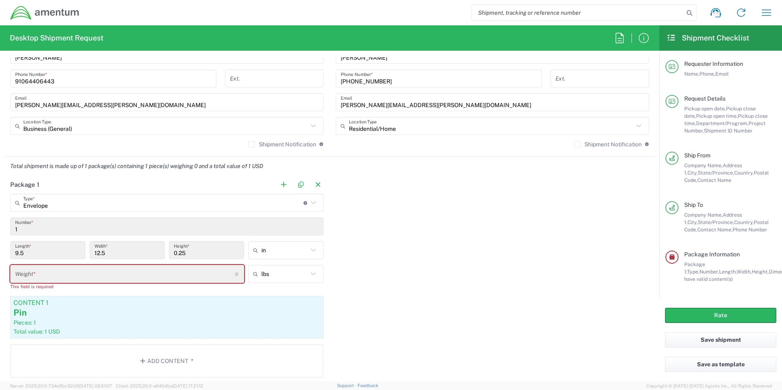
click at [58, 271] on input "number" at bounding box center [125, 274] width 220 height 14
click at [478, 281] on div "Package 1 Envelope Type * Material used to package goods Envelope Crate(s) Pall…" at bounding box center [329, 279] width 651 height 208
click at [289, 271] on input "text" at bounding box center [284, 273] width 47 height 13
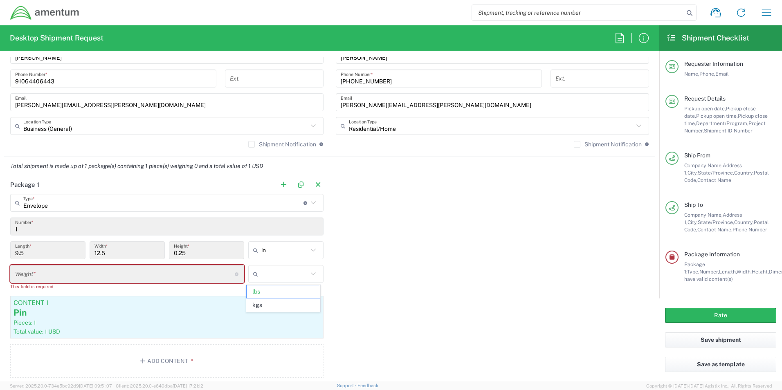
click at [380, 283] on div "Package 1 Envelope Type * Material used to package goods Envelope Crate(s) Pall…" at bounding box center [329, 279] width 651 height 208
type input "lbs"
click at [176, 276] on input "number" at bounding box center [125, 274] width 220 height 14
click at [190, 254] on input "0.25" at bounding box center [206, 250] width 65 height 14
click at [191, 251] on input "0.25" at bounding box center [206, 250] width 65 height 14
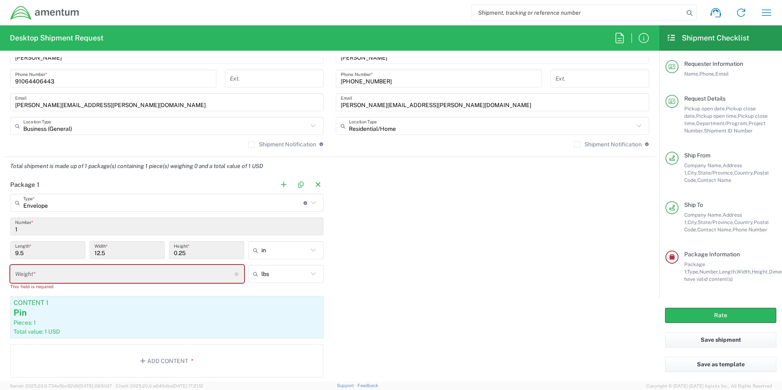
click at [86, 272] on input "number" at bounding box center [125, 274] width 220 height 14
click at [85, 276] on input "number" at bounding box center [125, 274] width 220 height 14
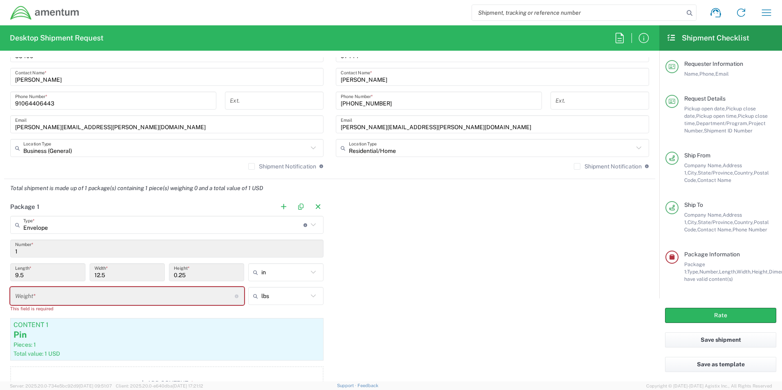
scroll to position [551, 0]
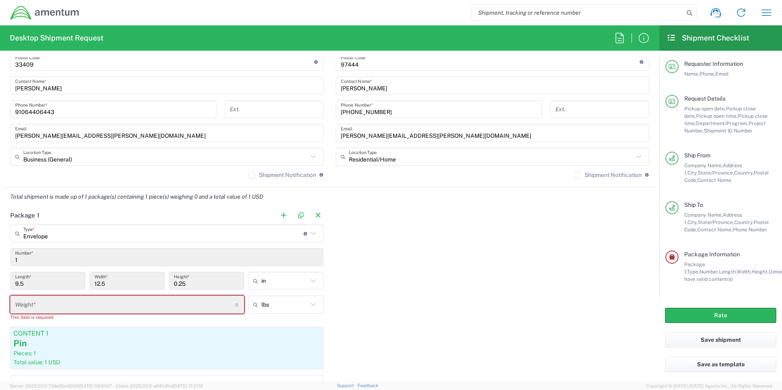
click at [58, 309] on input "number" at bounding box center [125, 305] width 220 height 14
click at [46, 285] on input "9.5" at bounding box center [47, 281] width 65 height 14
click at [46, 281] on input "9.5" at bounding box center [47, 281] width 65 height 14
click at [407, 223] on div "Package 1 Envelope Type * Material used to package goods Envelope Crate(s) Pall…" at bounding box center [329, 310] width 651 height 208
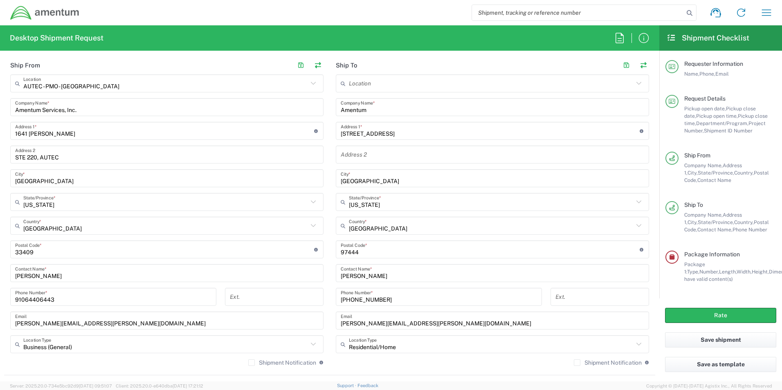
scroll to position [0, 0]
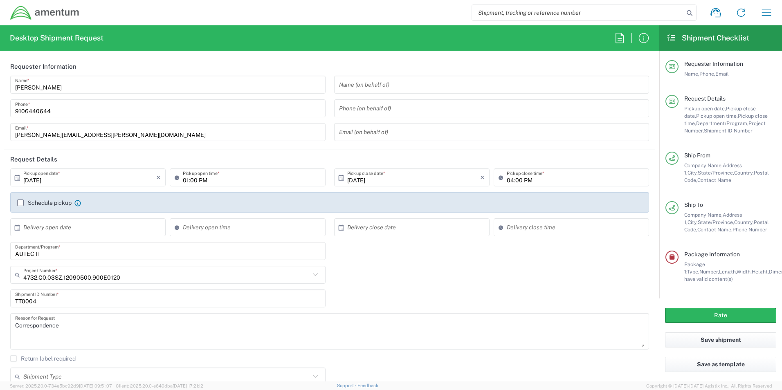
click at [350, 83] on input "text" at bounding box center [491, 85] width 305 height 14
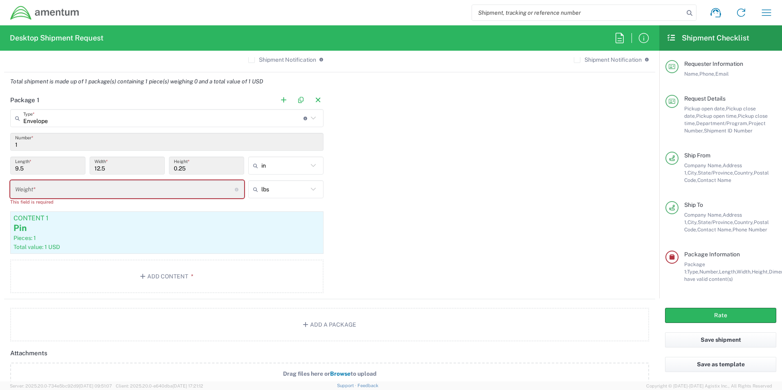
scroll to position [695, 0]
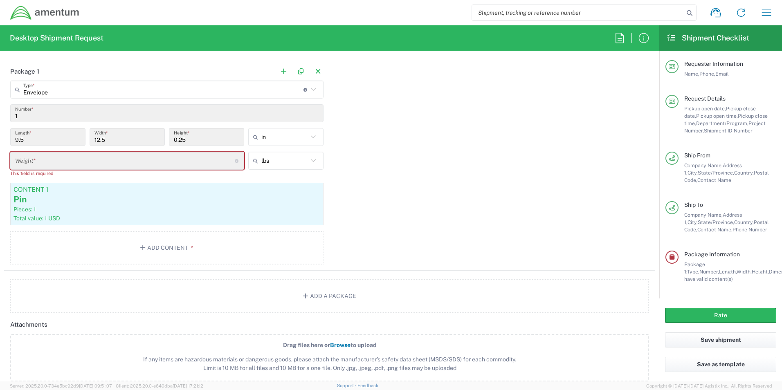
click at [50, 156] on input "number" at bounding box center [125, 161] width 220 height 14
click at [117, 138] on input "12.5" at bounding box center [126, 137] width 65 height 14
click at [182, 137] on input "0.25" at bounding box center [206, 137] width 65 height 14
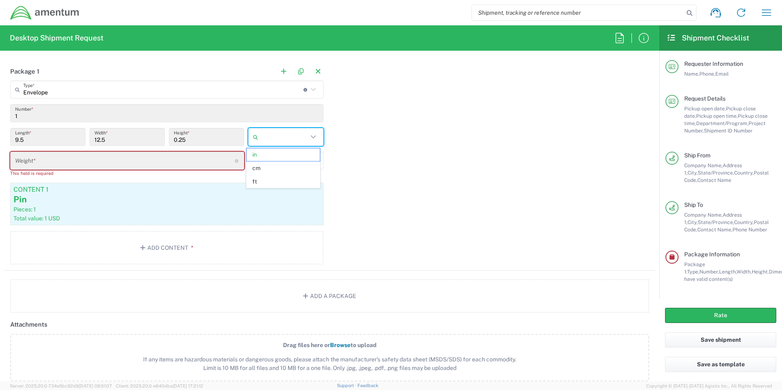
click at [278, 138] on input "text" at bounding box center [284, 136] width 47 height 13
click at [385, 140] on div "Package 1 Envelope Type * Material used to package goods Envelope Crate(s) Pall…" at bounding box center [329, 166] width 651 height 208
type input "in"
click at [42, 158] on input "number" at bounding box center [125, 161] width 220 height 14
type input "lbs"
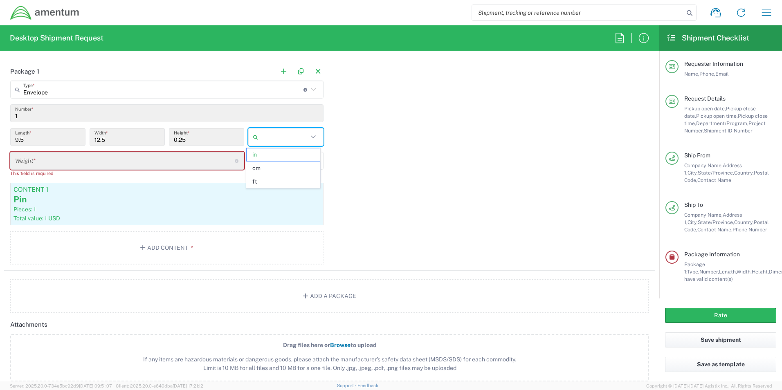
type input "in"
click at [144, 168] on input "number" at bounding box center [125, 161] width 220 height 14
click at [141, 164] on input "number" at bounding box center [125, 161] width 220 height 14
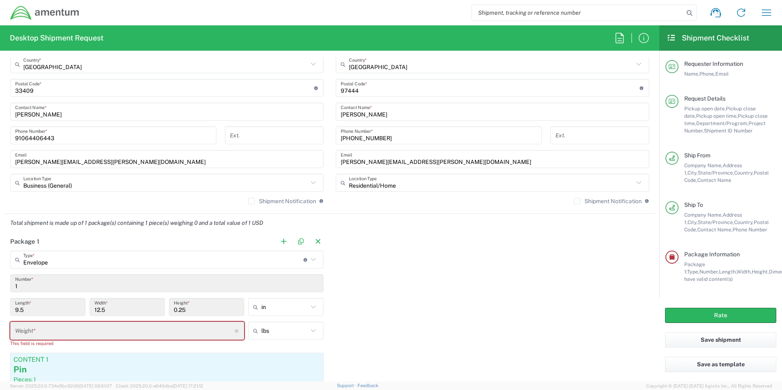
scroll to position [531, 0]
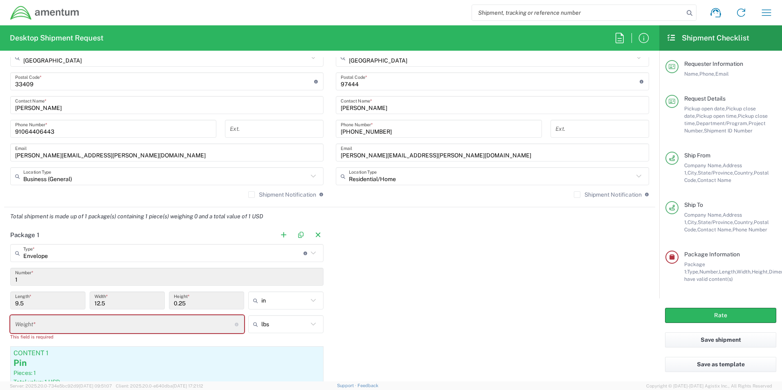
click at [42, 277] on input "1" at bounding box center [166, 277] width 303 height 14
click at [317, 234] on button "button" at bounding box center [317, 234] width 11 height 11
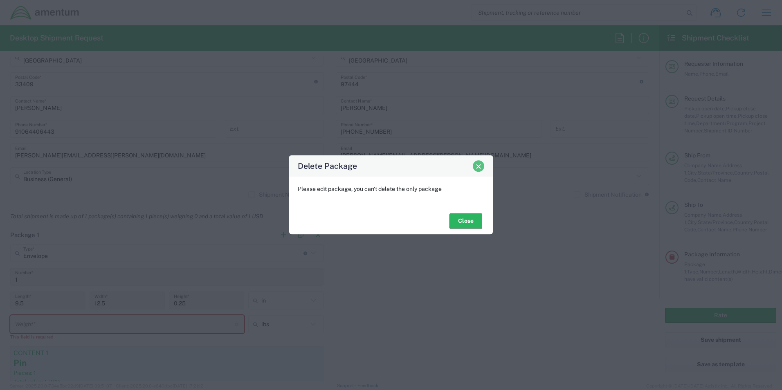
click at [478, 166] on span "Close" at bounding box center [478, 167] width 6 height 6
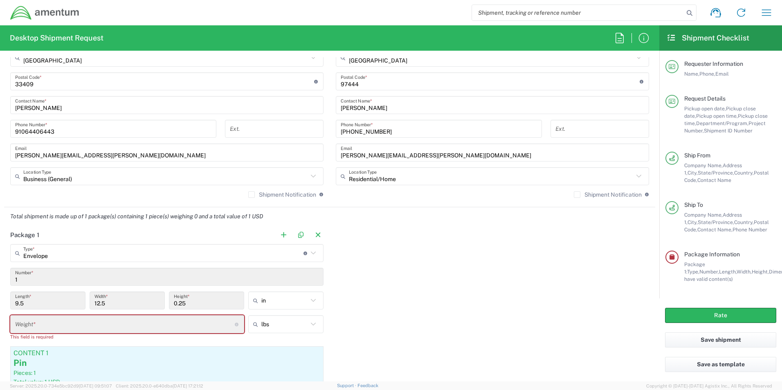
click at [43, 278] on input "1" at bounding box center [166, 277] width 303 height 14
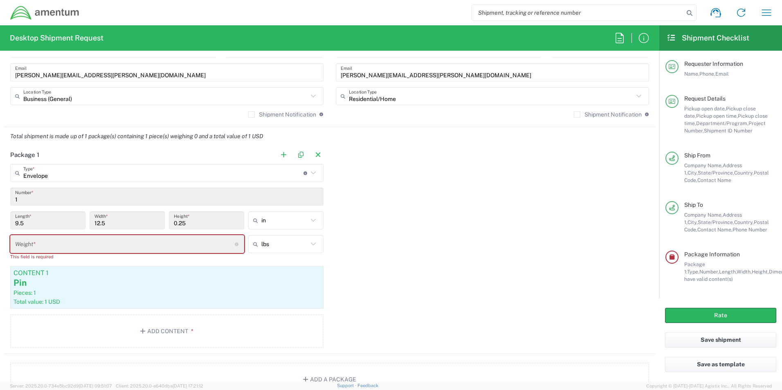
scroll to position [613, 0]
click at [280, 150] on button "button" at bounding box center [283, 153] width 11 height 11
click at [356, 169] on input "text" at bounding box center [489, 171] width 280 height 14
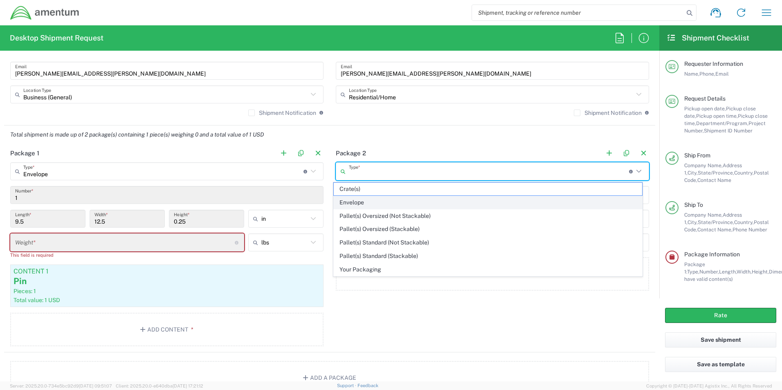
click at [356, 206] on span "Envelope" at bounding box center [488, 202] width 309 height 13
type input "Envelope"
type input "1"
type input "9.5"
type input "12.5"
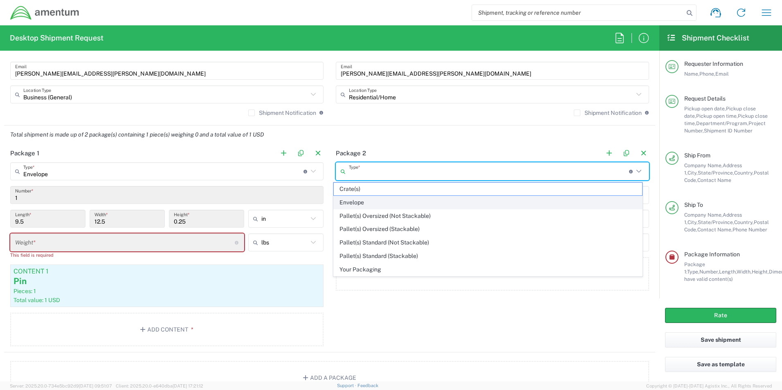
type input "0.25"
type input "1"
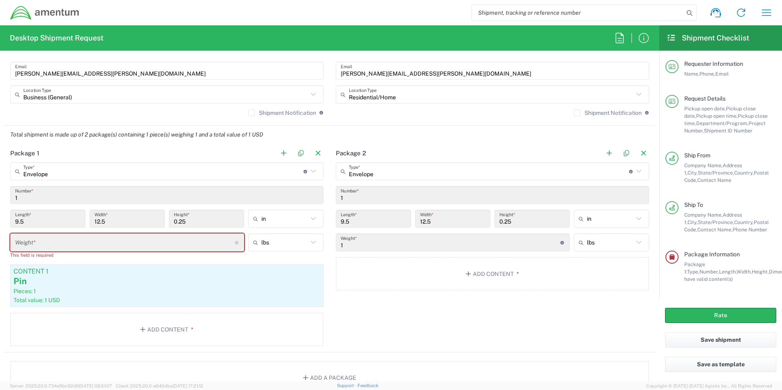
click at [358, 246] on input "1" at bounding box center [451, 242] width 220 height 14
click at [637, 152] on button "button" at bounding box center [642, 153] width 11 height 11
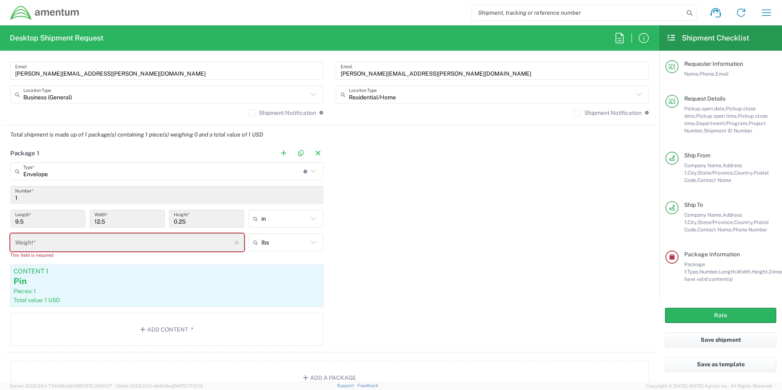
click at [137, 251] on div "Weight * Total weight of package(s) in pounds or kilograms" at bounding box center [127, 242] width 234 height 18
click at [137, 245] on input "number" at bounding box center [125, 242] width 220 height 14
click at [283, 153] on button "button" at bounding box center [283, 153] width 11 height 11
click at [369, 169] on input "text" at bounding box center [489, 171] width 280 height 14
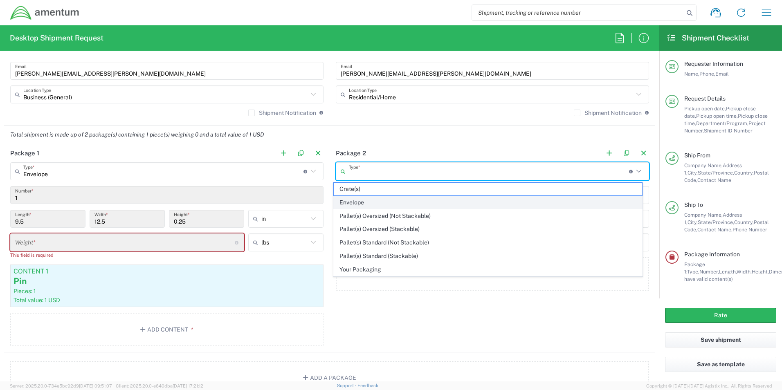
click at [351, 203] on span "Envelope" at bounding box center [488, 202] width 309 height 13
type input "Envelope"
type input "1"
type input "9.5"
type input "12.5"
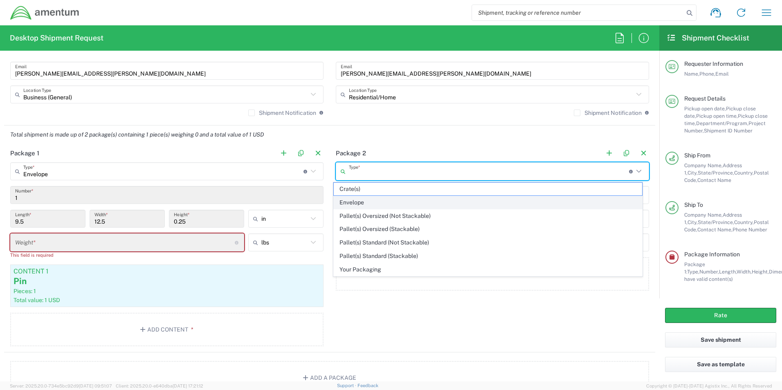
type input "0.25"
type input "1"
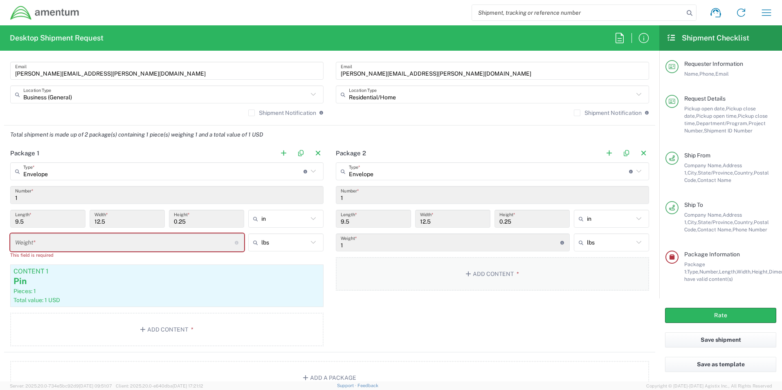
click at [509, 281] on button "Add Content *" at bounding box center [492, 274] width 313 height 34
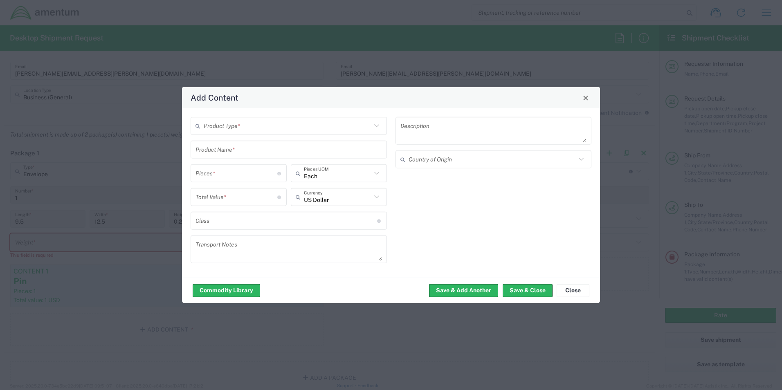
click at [238, 125] on input "text" at bounding box center [288, 126] width 168 height 14
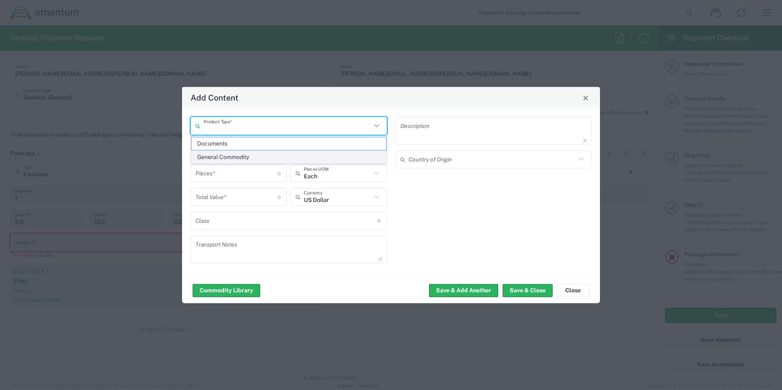
click at [222, 155] on span "General Commodity" at bounding box center [288, 157] width 195 height 13
type input "General Commodity"
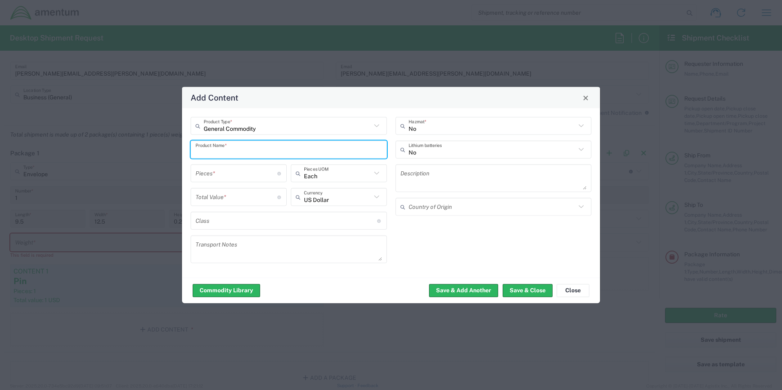
click at [219, 149] on input "text" at bounding box center [288, 149] width 186 height 14
type input "pin"
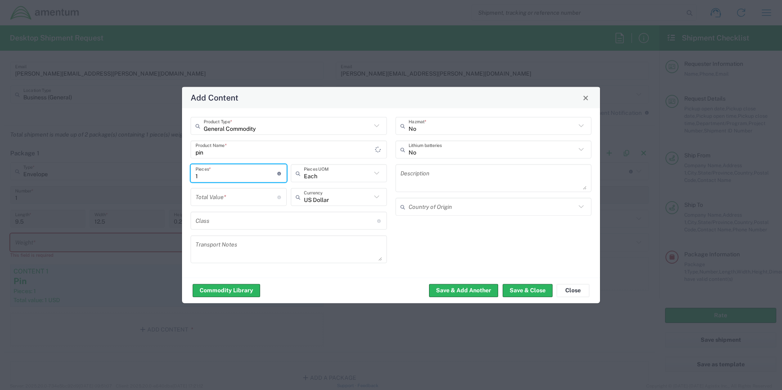
type input "1"
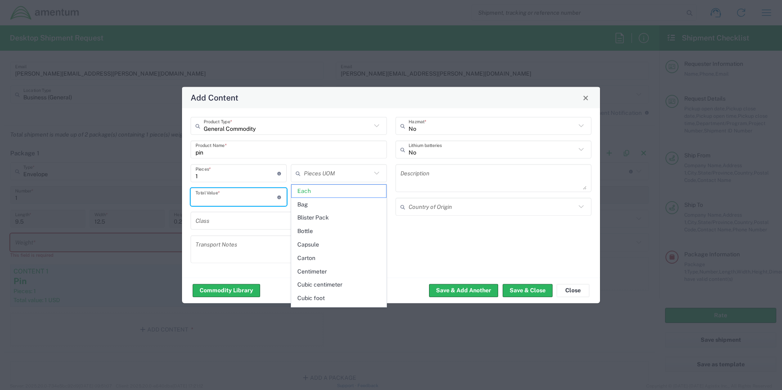
click at [221, 196] on input "number" at bounding box center [236, 197] width 82 height 14
type input "Each"
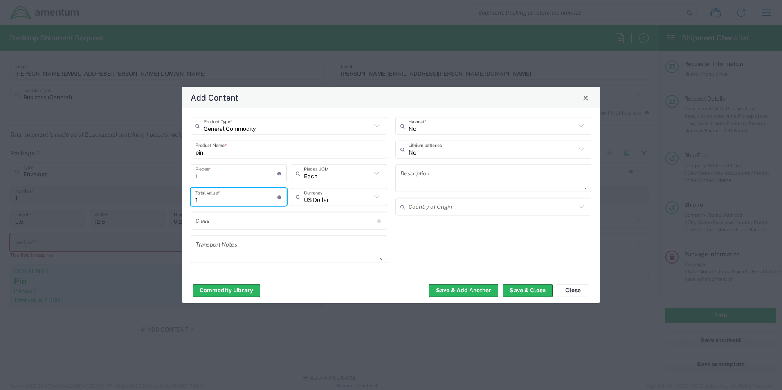
type input "1"
click at [467, 229] on div "No Hazmat * No Lithium batteries Description Country of Origin" at bounding box center [493, 193] width 205 height 152
click at [523, 291] on button "Save & Close" at bounding box center [527, 290] width 50 height 13
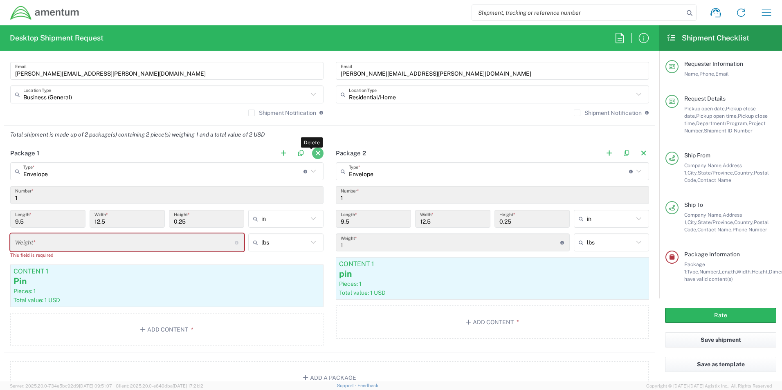
click at [314, 150] on button "button" at bounding box center [317, 153] width 11 height 11
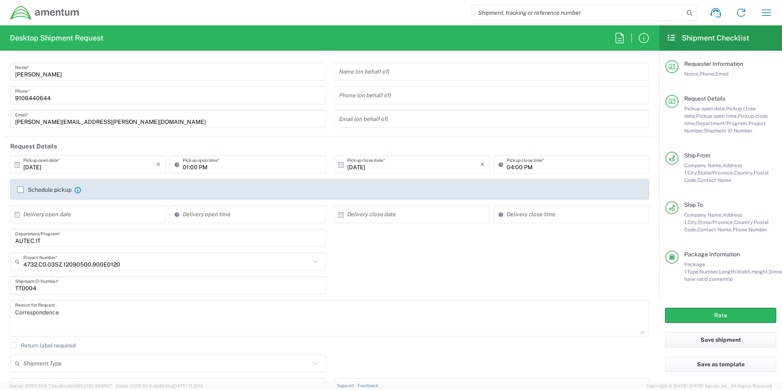
scroll to position [0, 0]
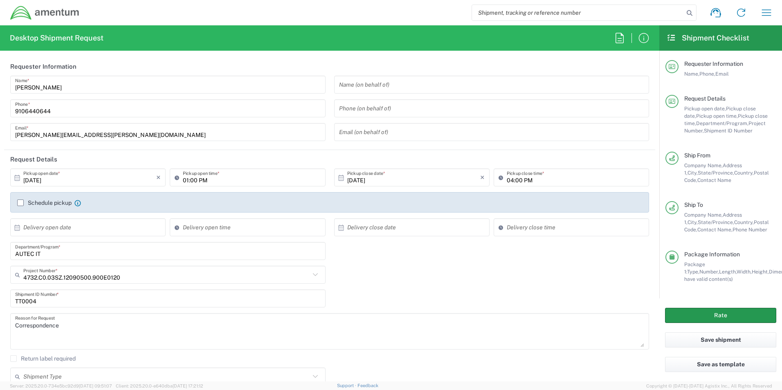
click at [719, 314] on button "Rate" at bounding box center [720, 315] width 111 height 15
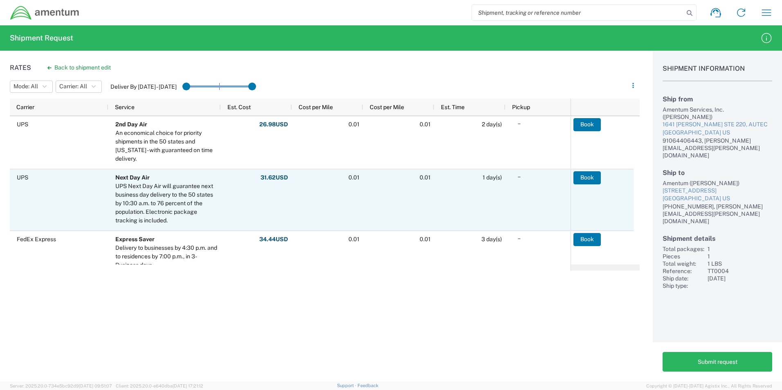
scroll to position [73, 0]
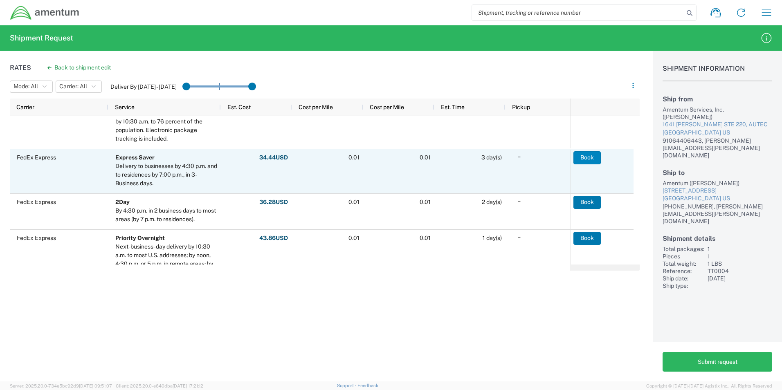
click at [584, 156] on button "Book" at bounding box center [586, 157] width 27 height 13
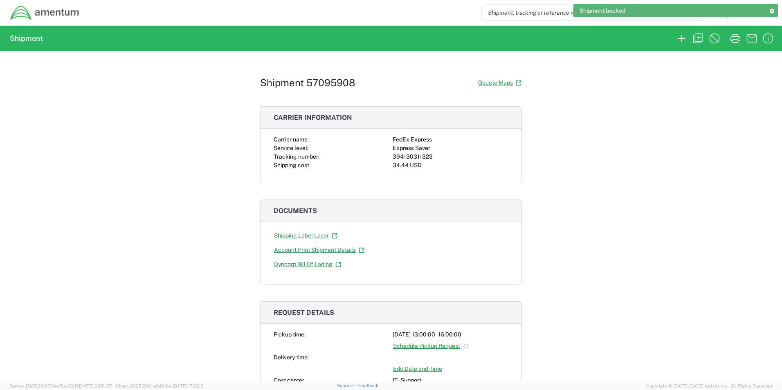
click at [42, 99] on div "Shipment 57095908 Google Maps Carrier information Carrier name: FedEx Express S…" at bounding box center [391, 216] width 782 height 330
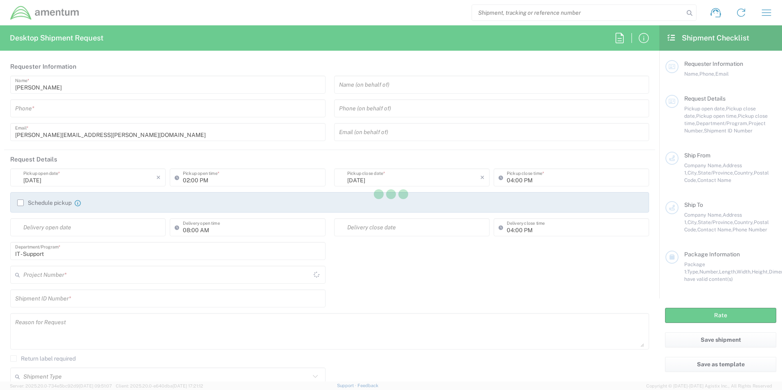
type input "[GEOGRAPHIC_DATA]"
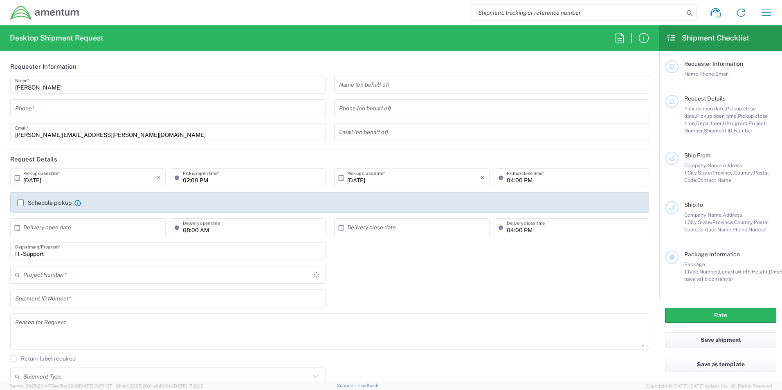
type input "IT - Support"
